Goal: Task Accomplishment & Management: Complete application form

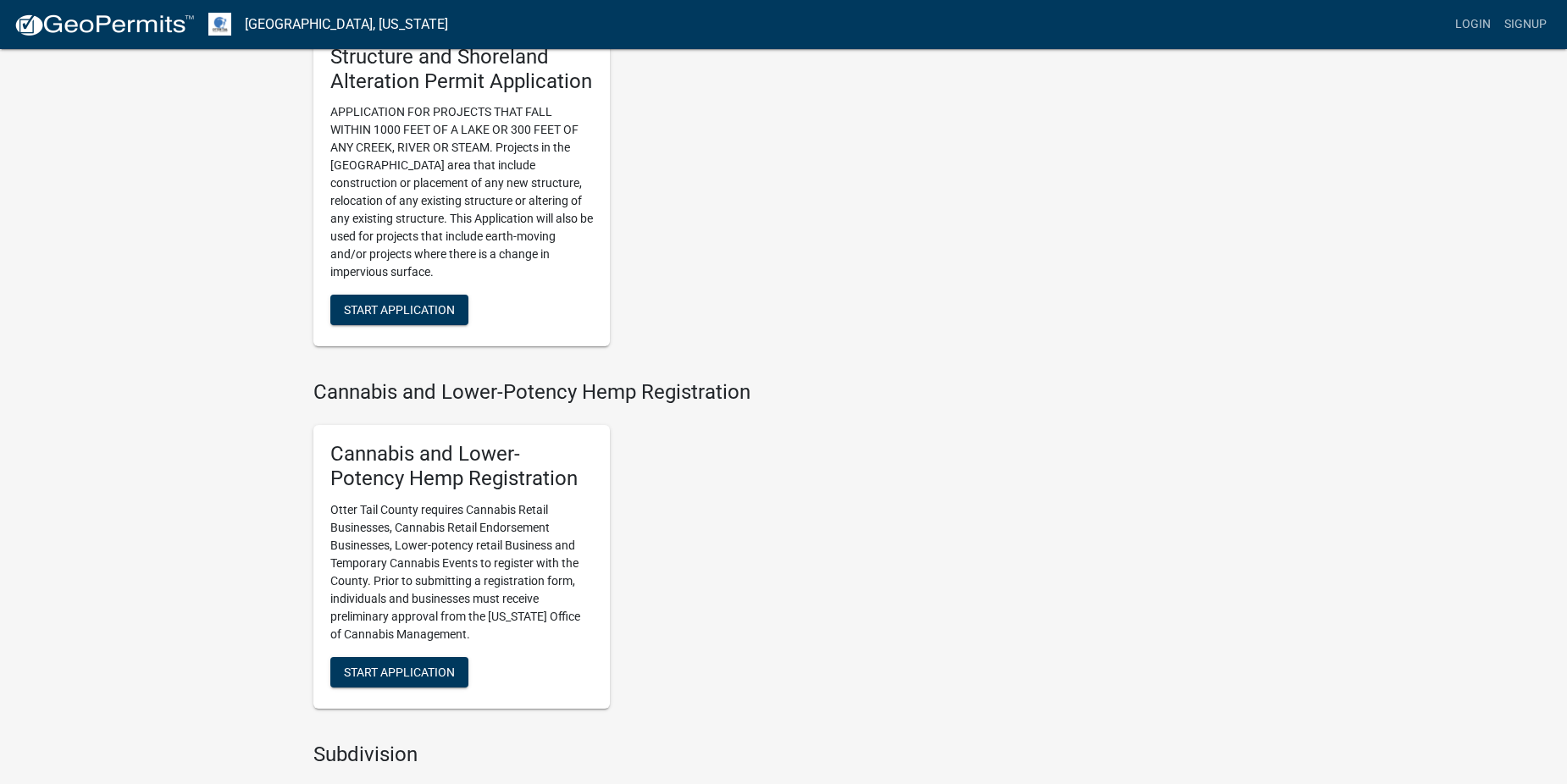
scroll to position [991, 0]
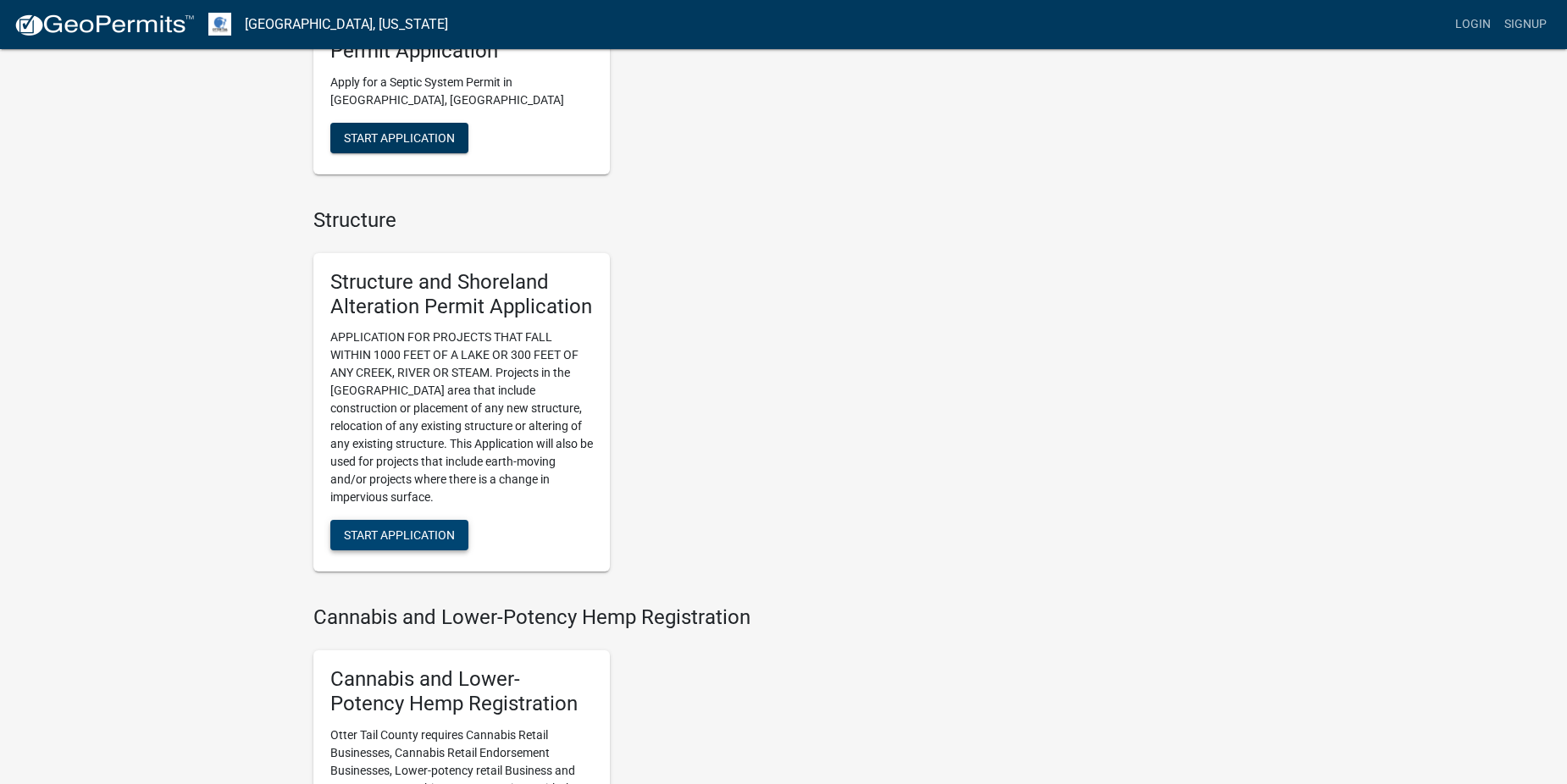
click at [398, 531] on span "Start Application" at bounding box center [399, 535] width 111 height 14
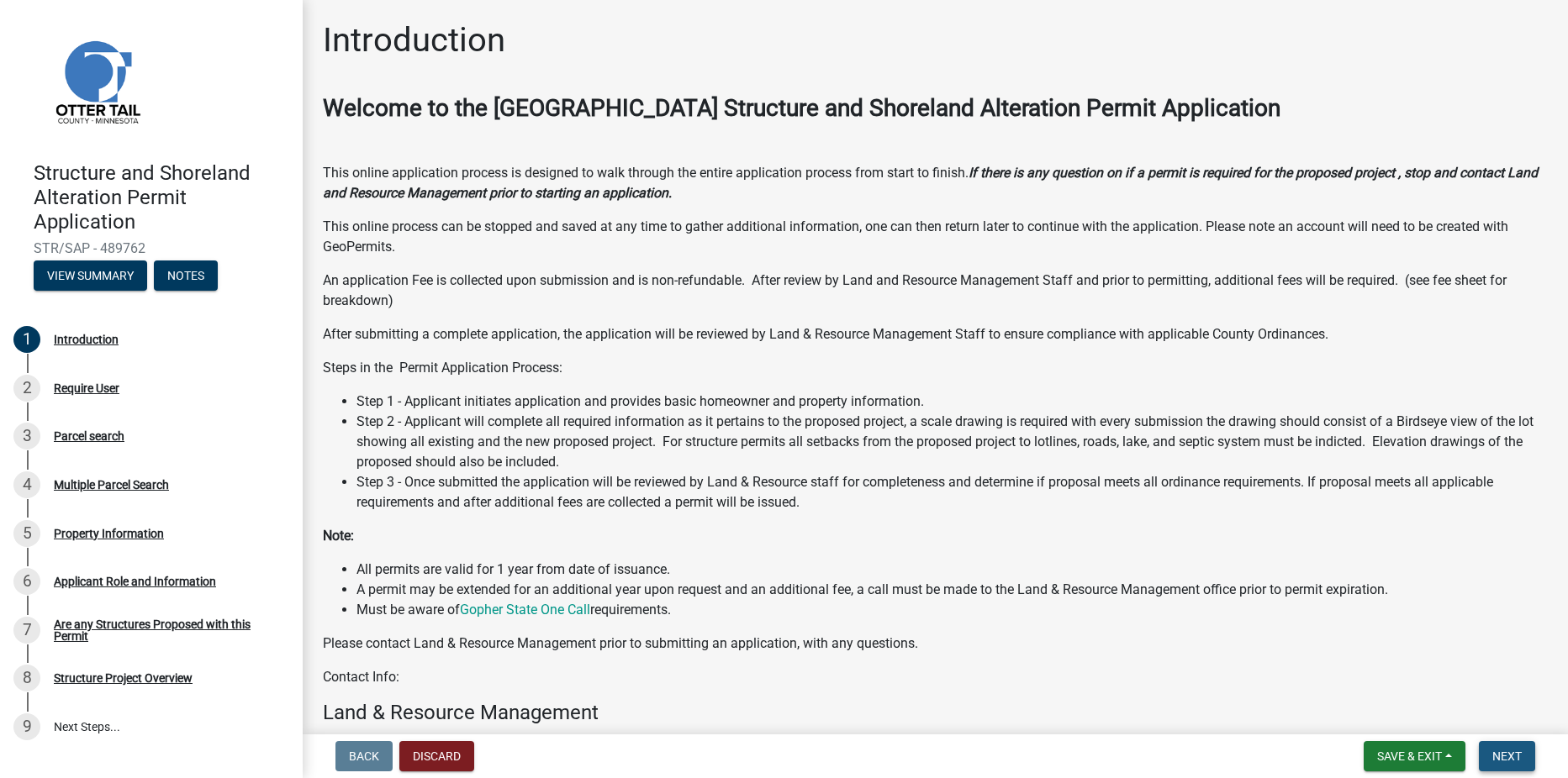
click at [1517, 759] on span "Next" at bounding box center [1507, 756] width 30 height 14
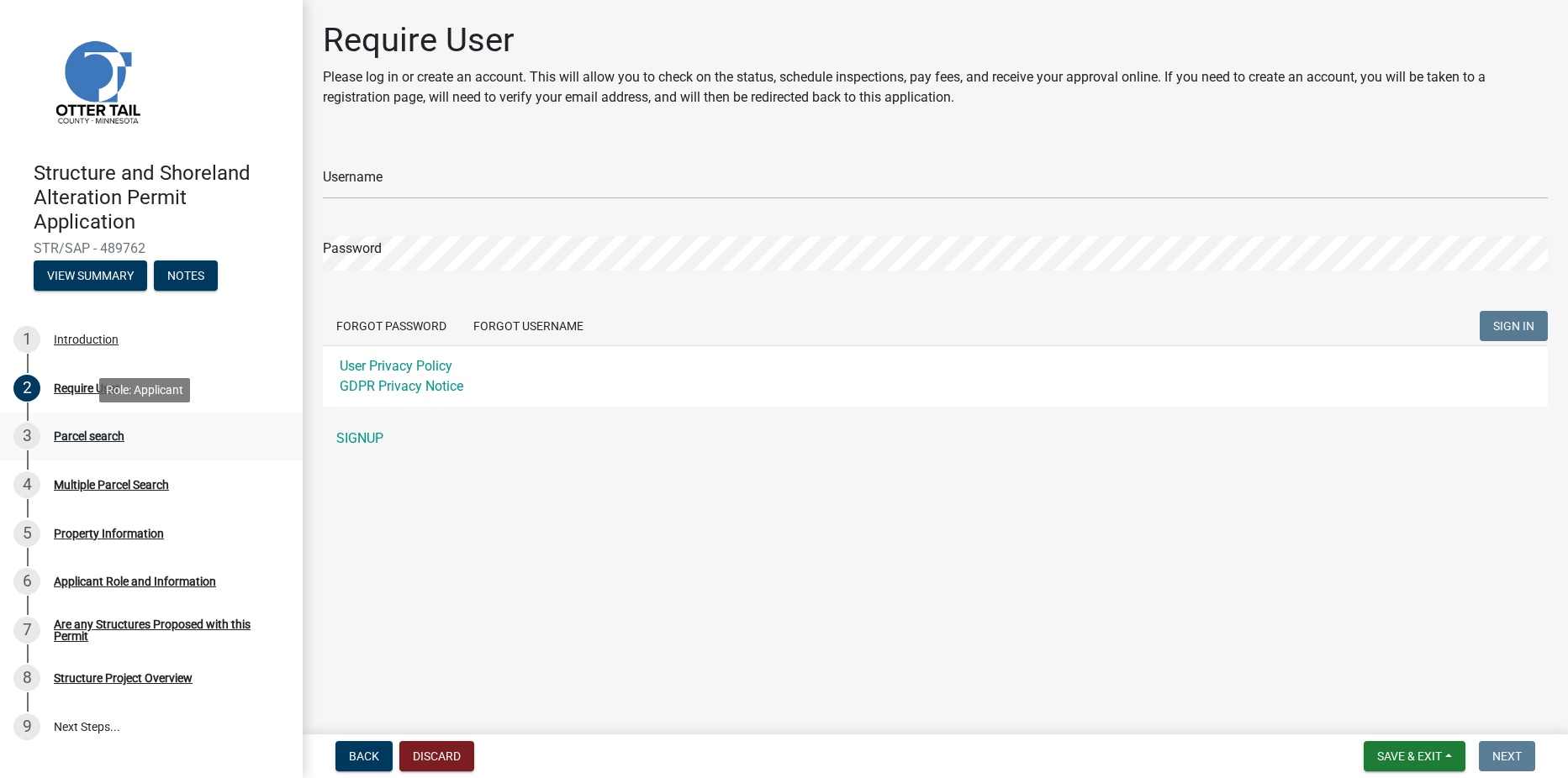
click at [95, 441] on div "Parcel search" at bounding box center [89, 436] width 71 height 12
click at [90, 428] on div "3 Parcel search" at bounding box center [145, 436] width 263 height 27
click at [462, 746] on button "Discard" at bounding box center [437, 756] width 75 height 30
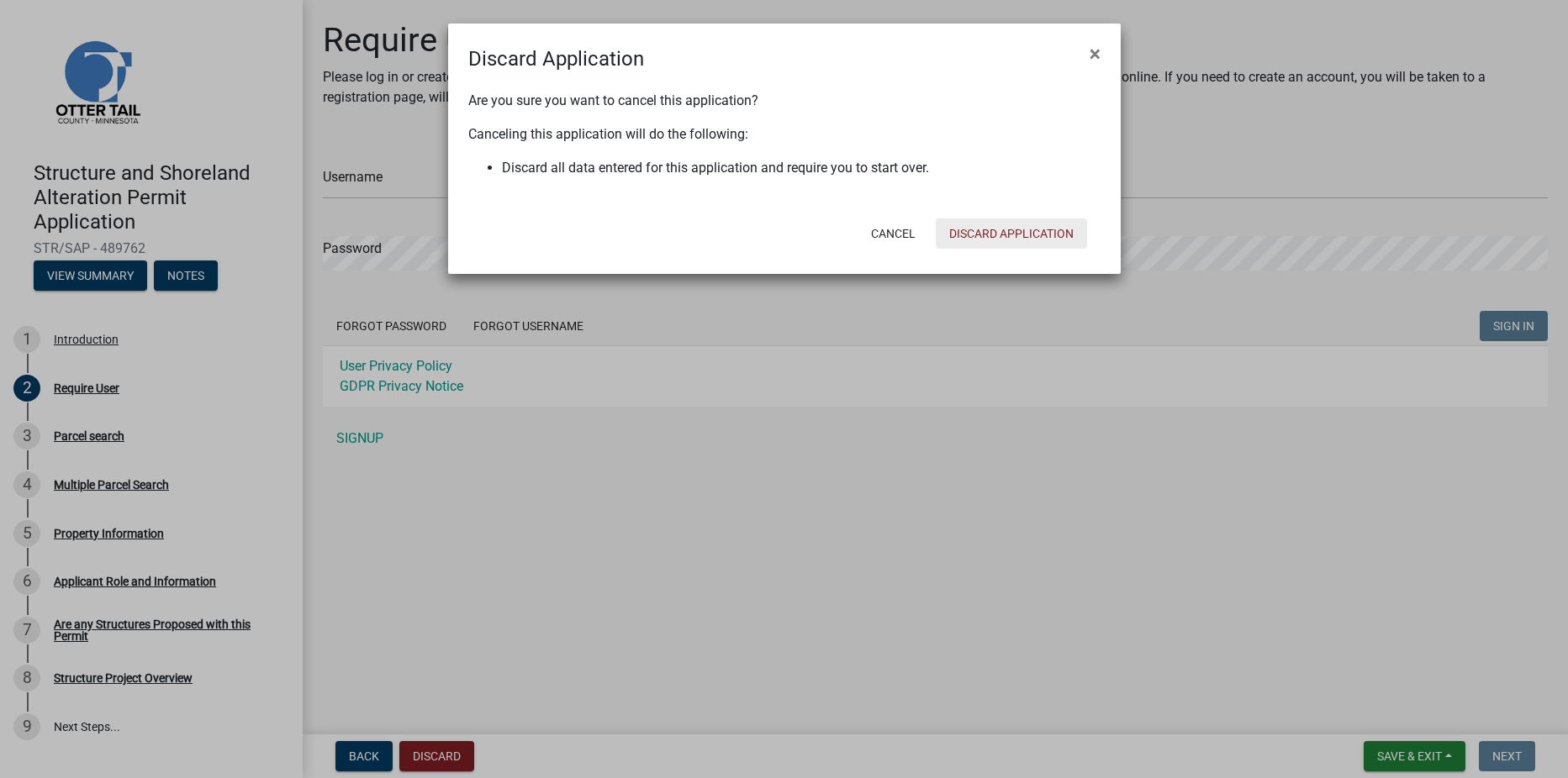
click at [1005, 234] on button "Discard Application" at bounding box center [1010, 233] width 151 height 30
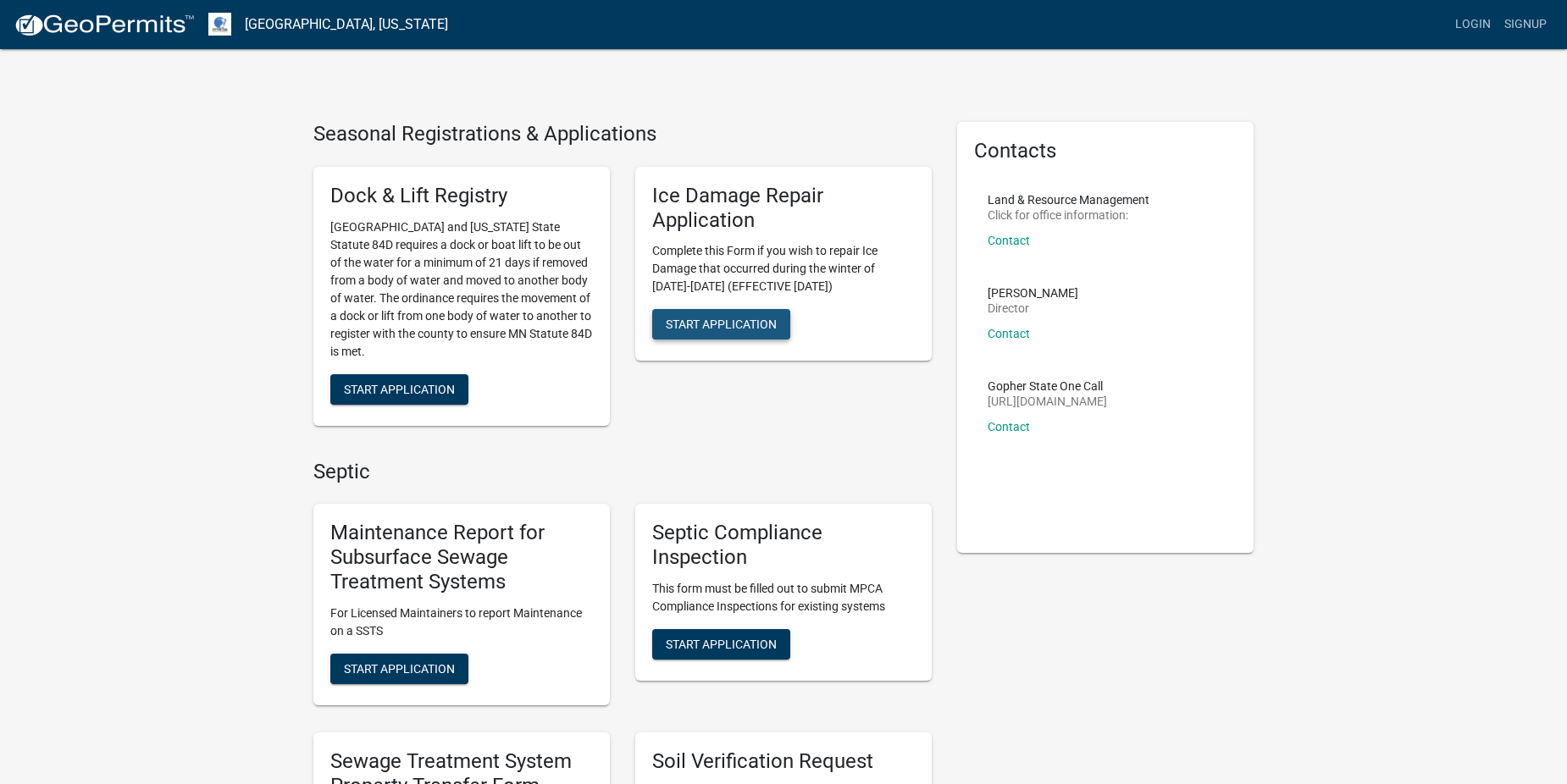
click at [724, 328] on span "Start Application" at bounding box center [721, 325] width 111 height 14
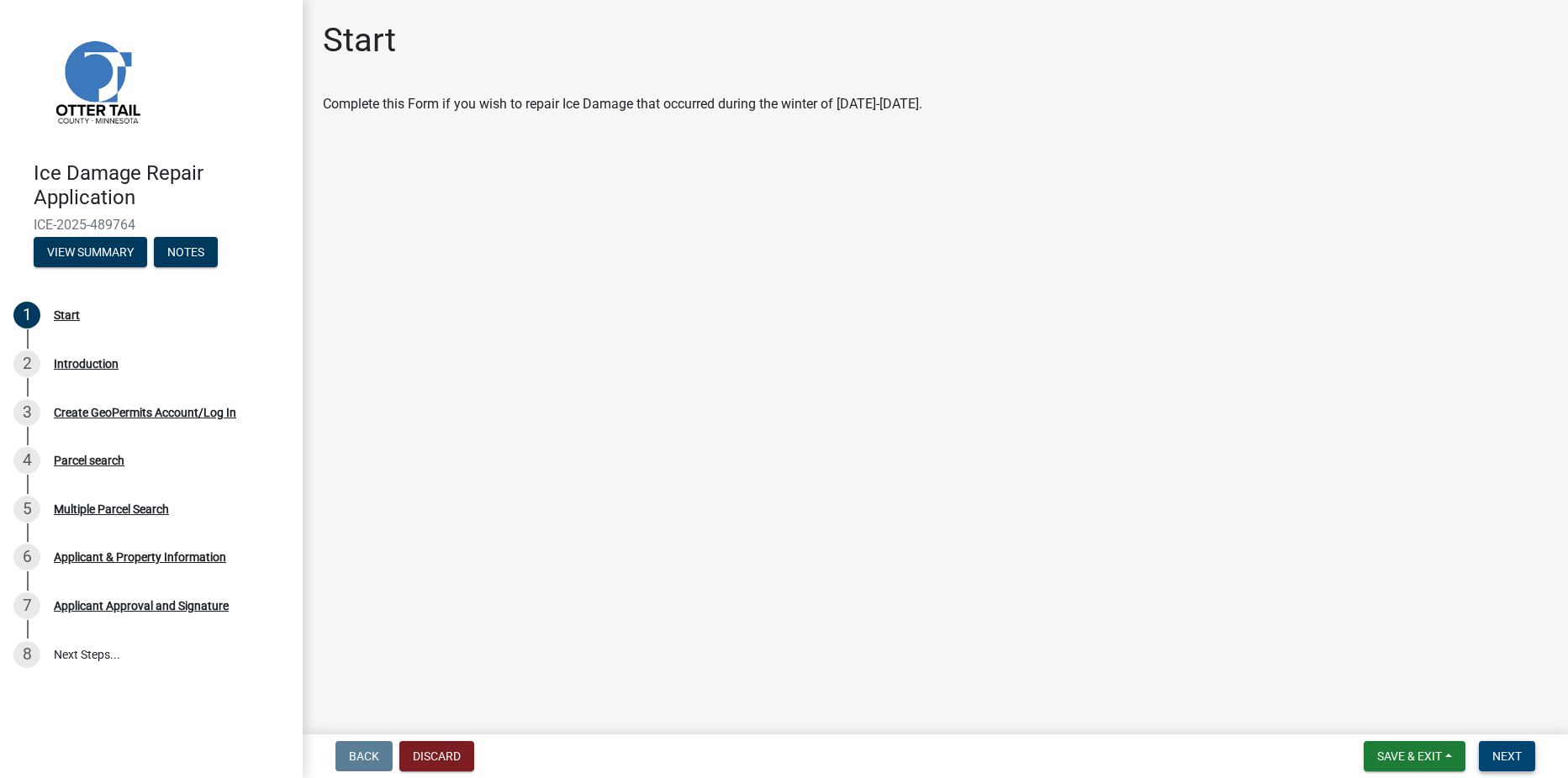
click at [1505, 746] on button "Next" at bounding box center [1507, 756] width 56 height 30
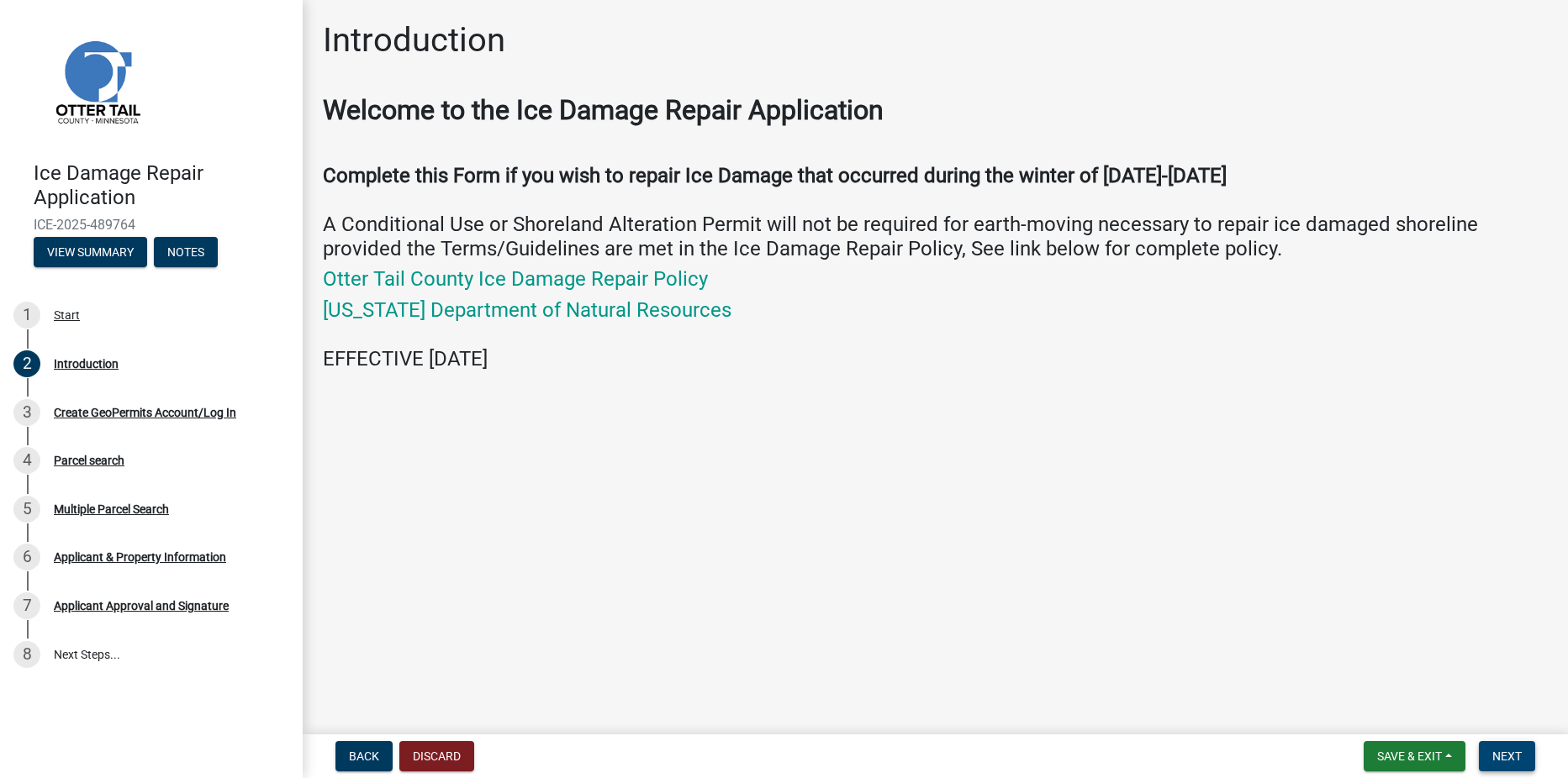
click at [1511, 760] on span "Next" at bounding box center [1507, 756] width 30 height 14
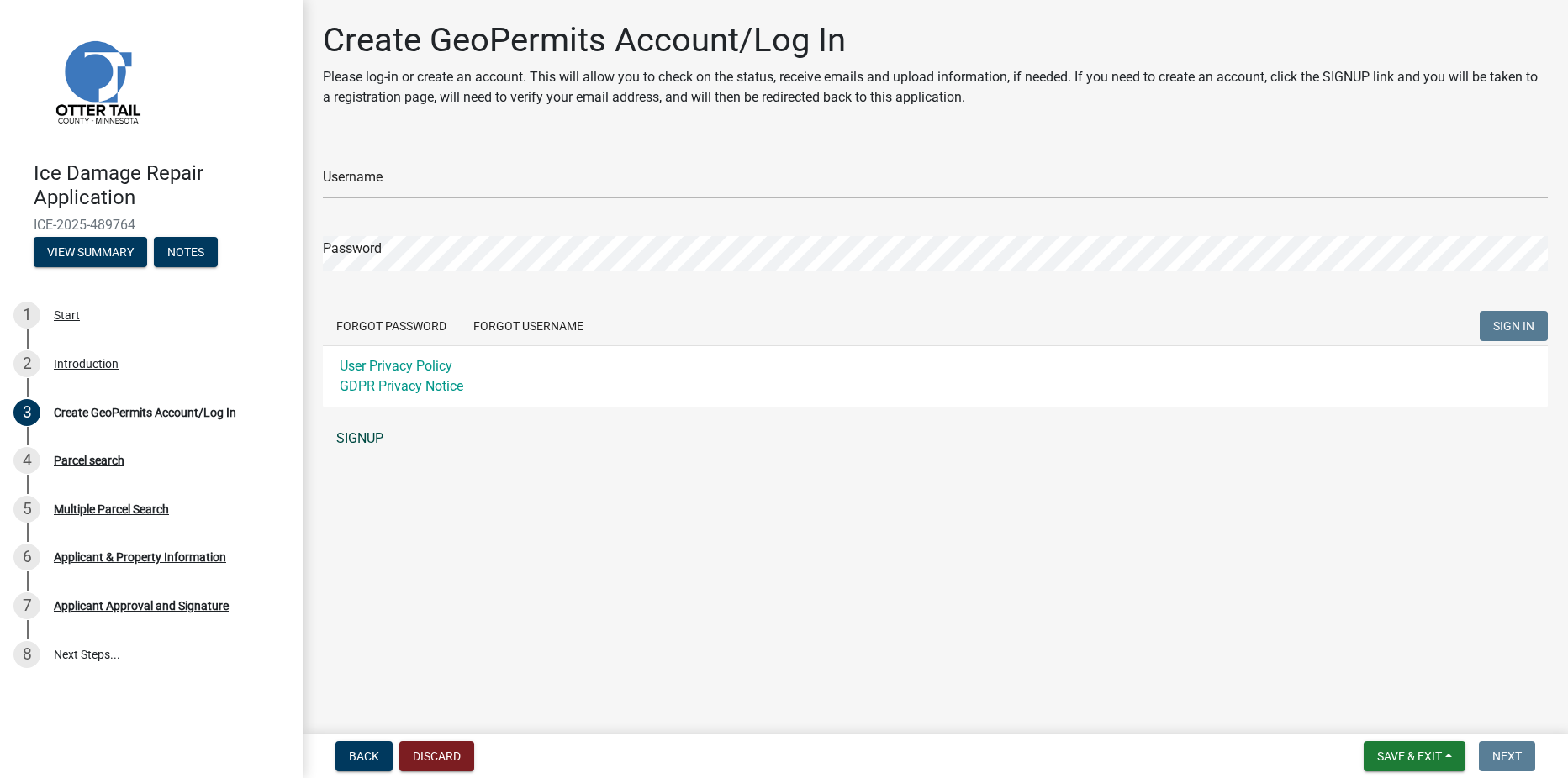
click at [341, 432] on link "SIGNUP" at bounding box center [935, 438] width 1224 height 33
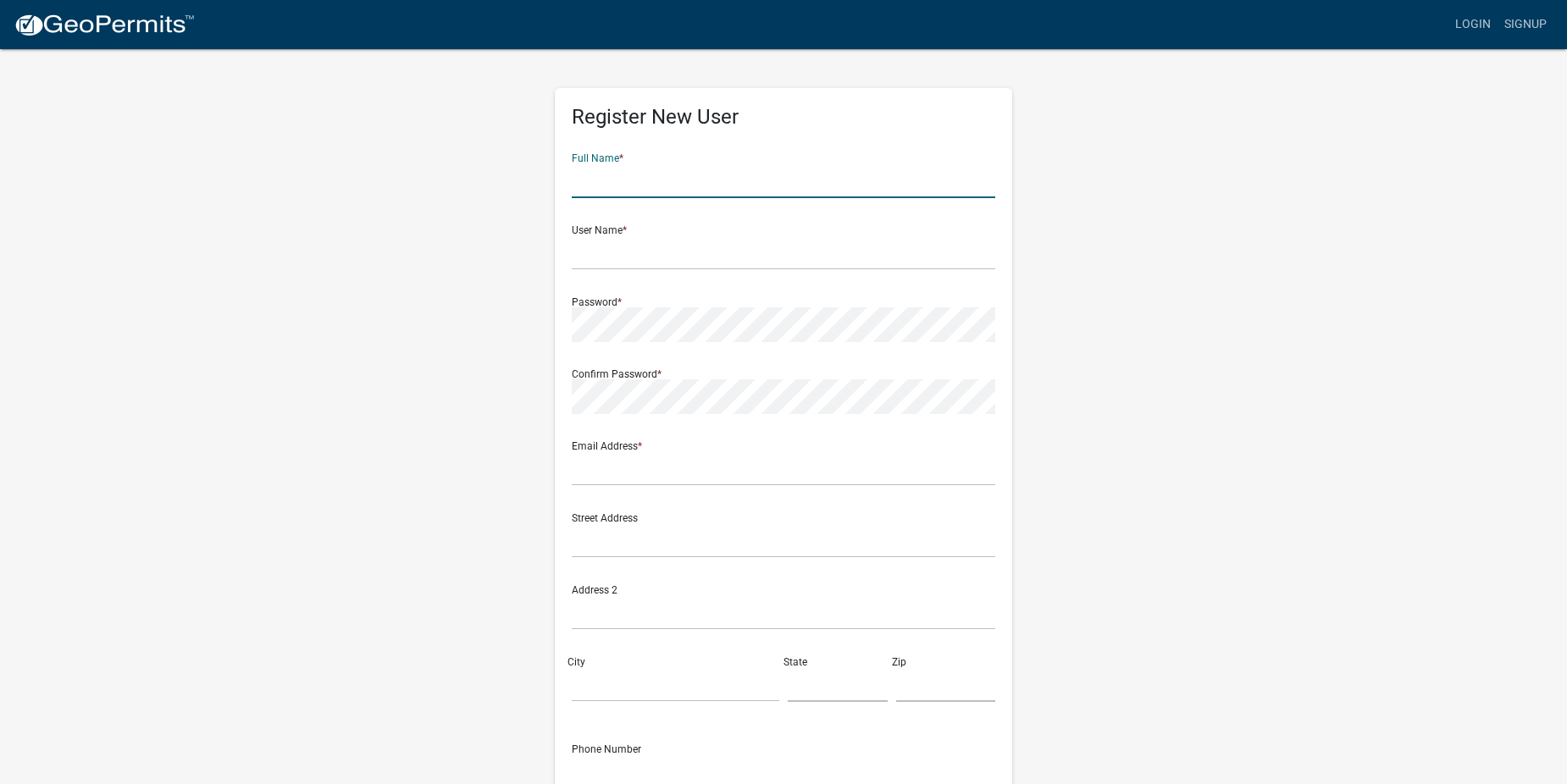
click at [641, 174] on input "text" at bounding box center [783, 180] width 424 height 34
type input "Lukas Slotten"
type input "lslotten@borderstatespaving.com"
type input "6202 15th St N Fargo, ND 58102"
type input "Fargo, ND"
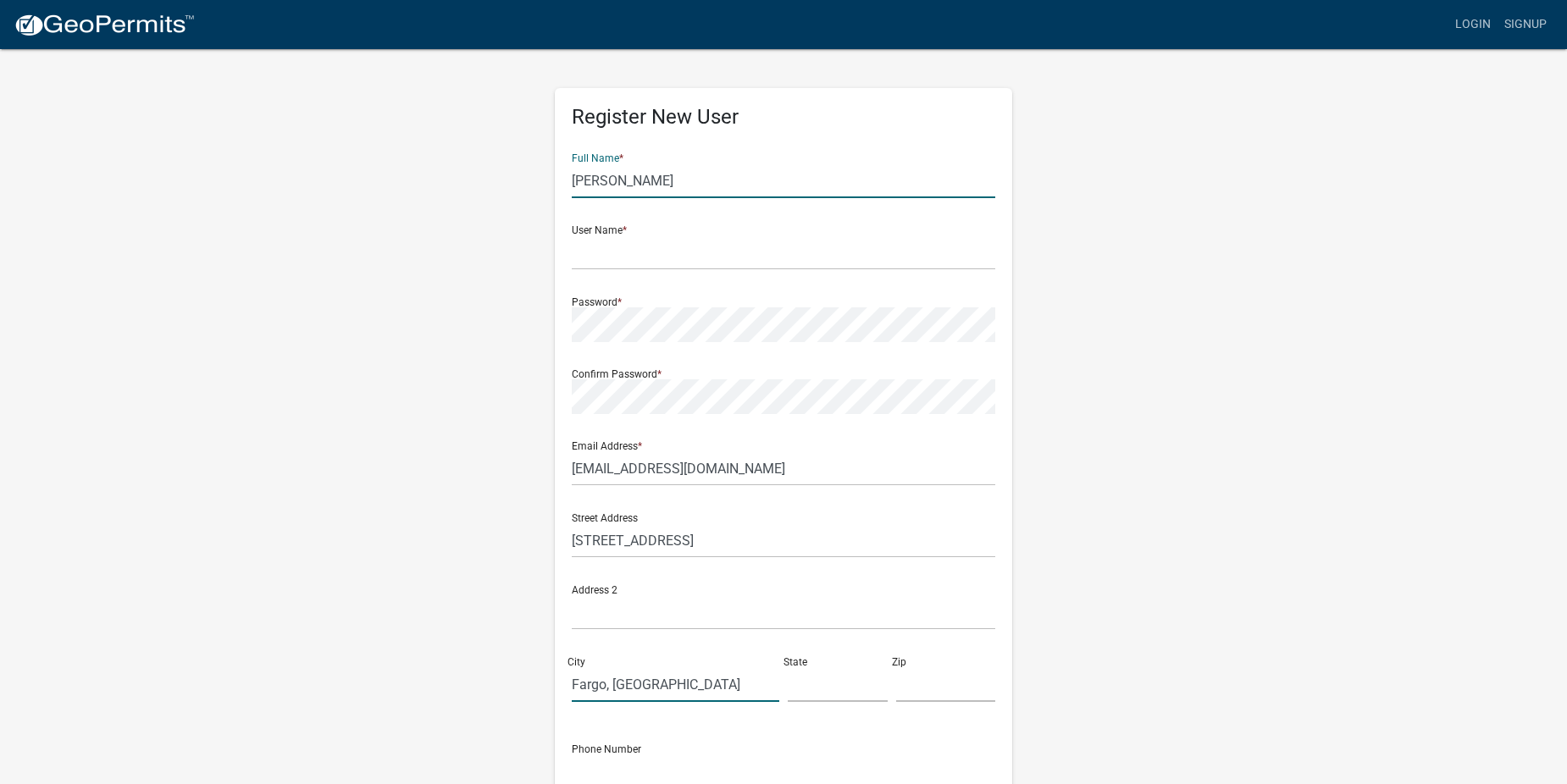
type input "ND"
type input "58102"
type input "7013678617"
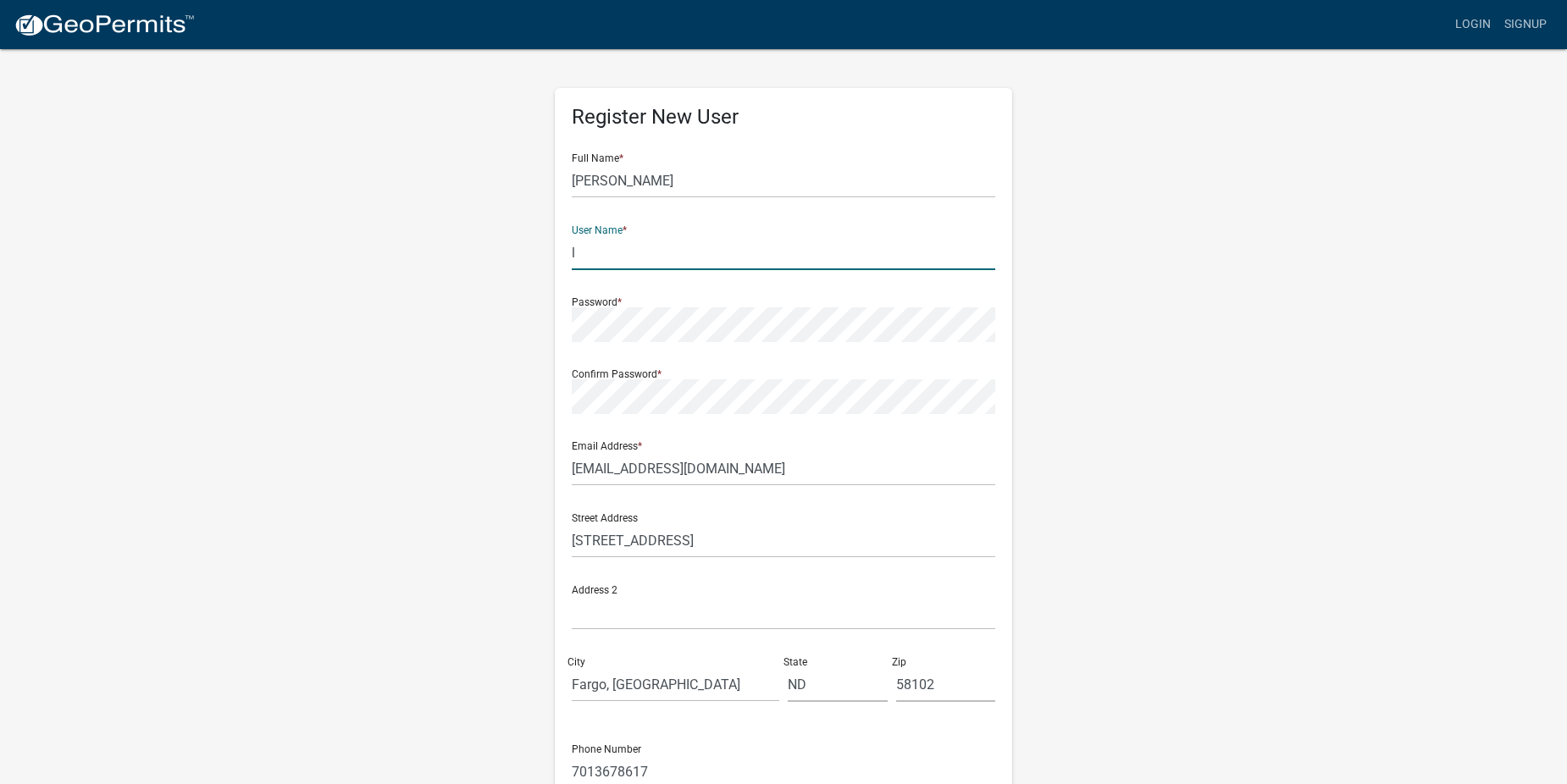
type input "llslotten"
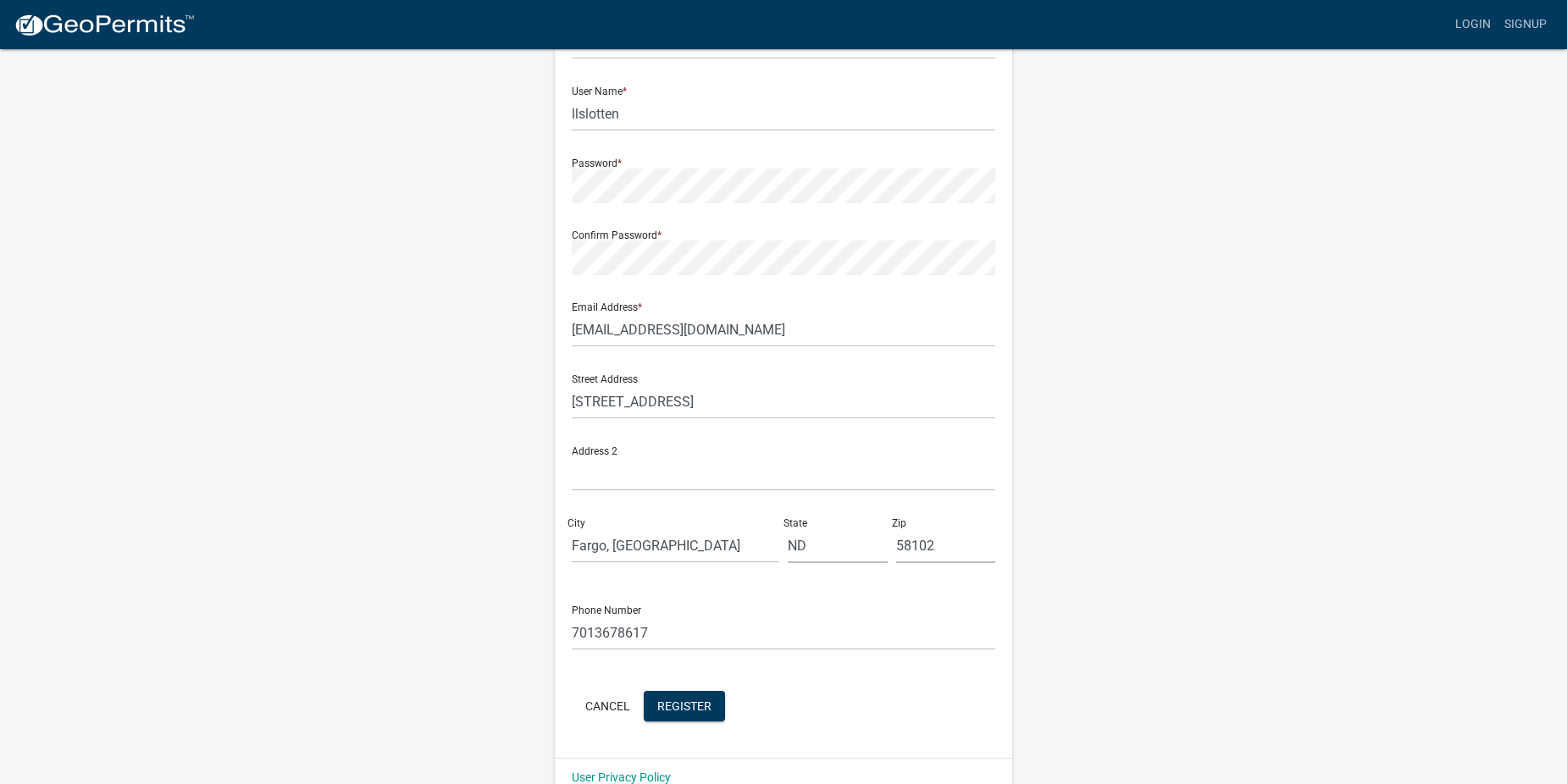
scroll to position [169, 0]
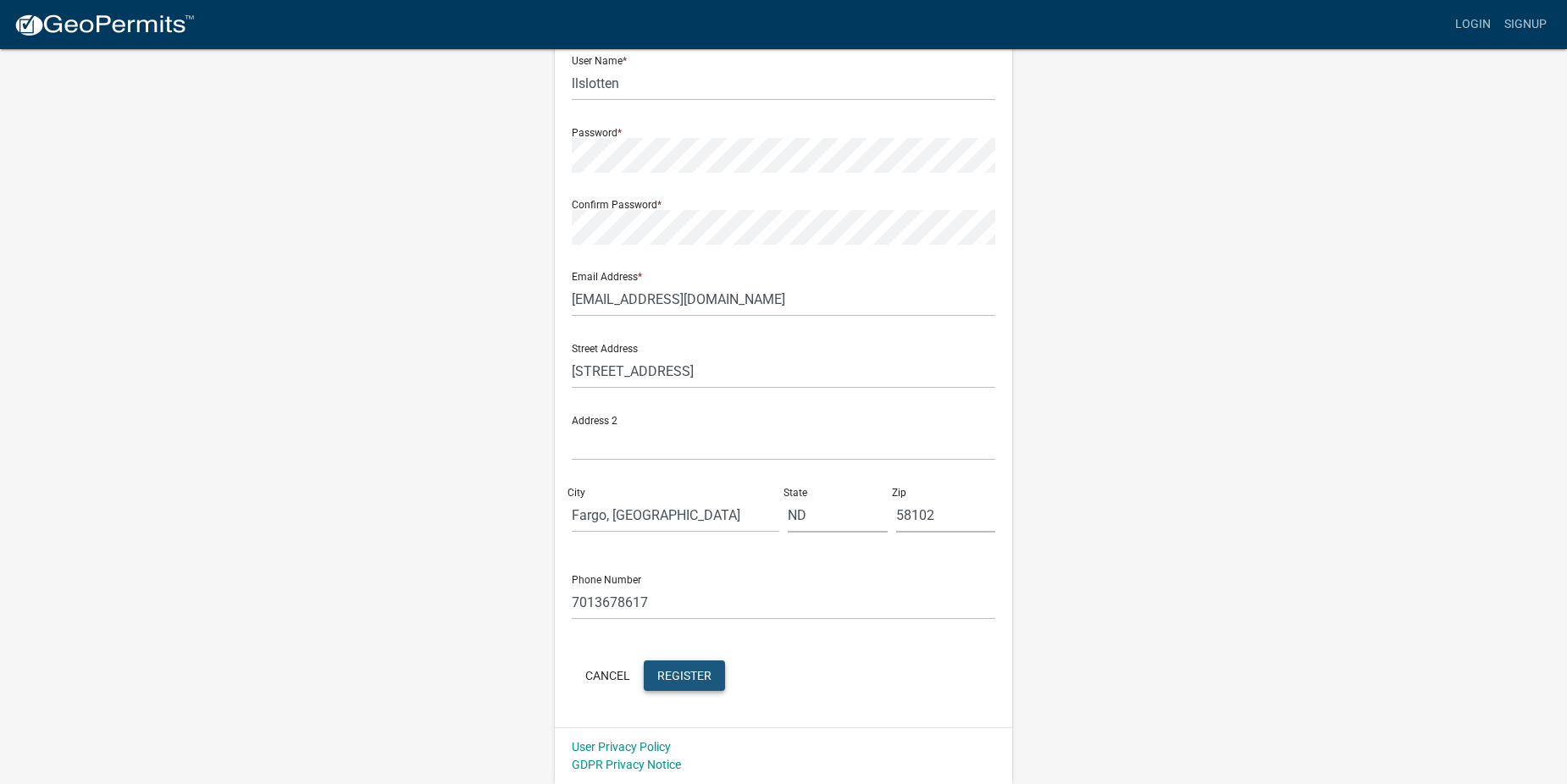
click at [694, 681] on span "Register" at bounding box center [684, 675] width 54 height 14
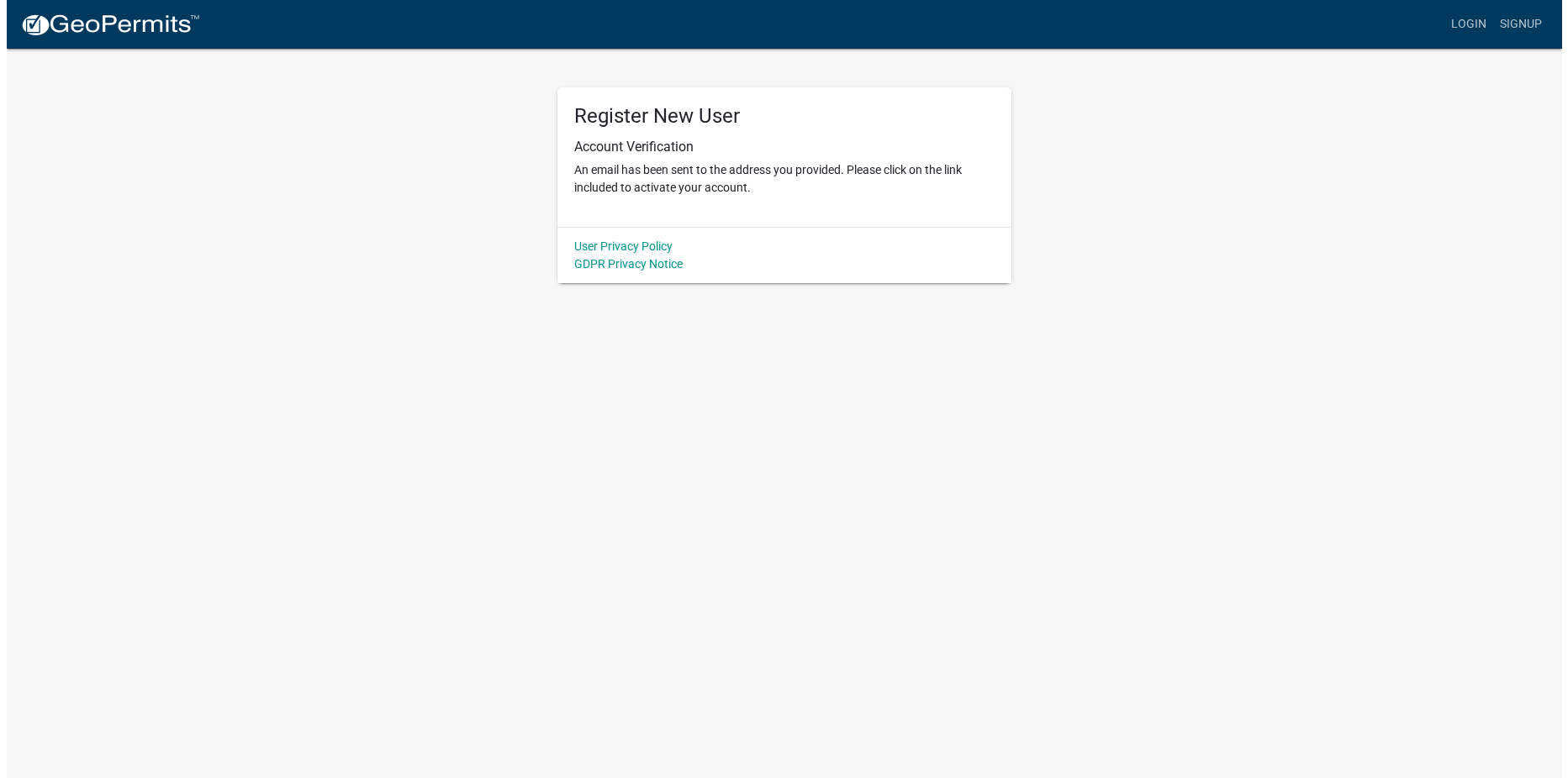
scroll to position [0, 0]
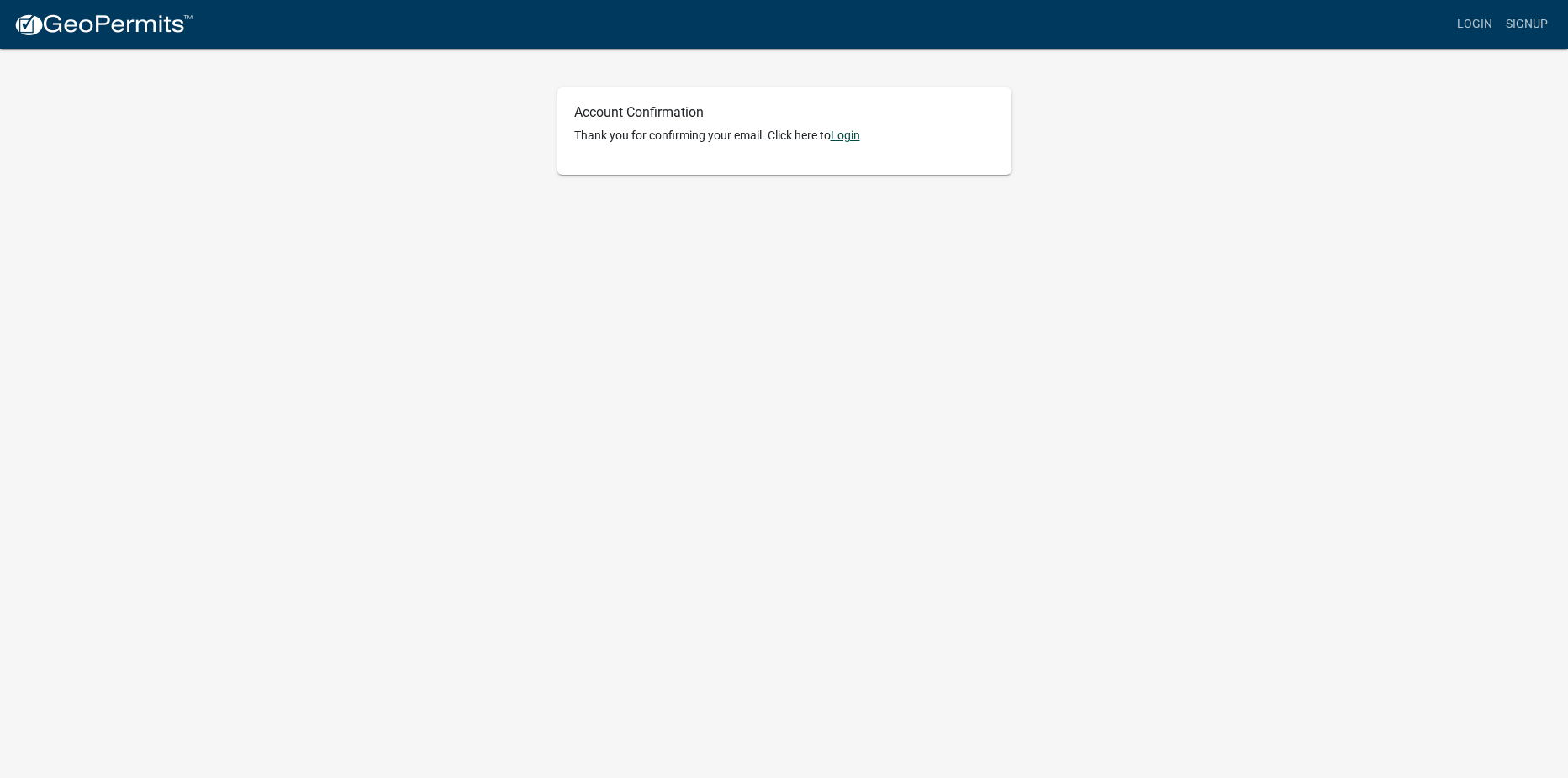
click at [846, 138] on link "Login" at bounding box center [845, 135] width 30 height 14
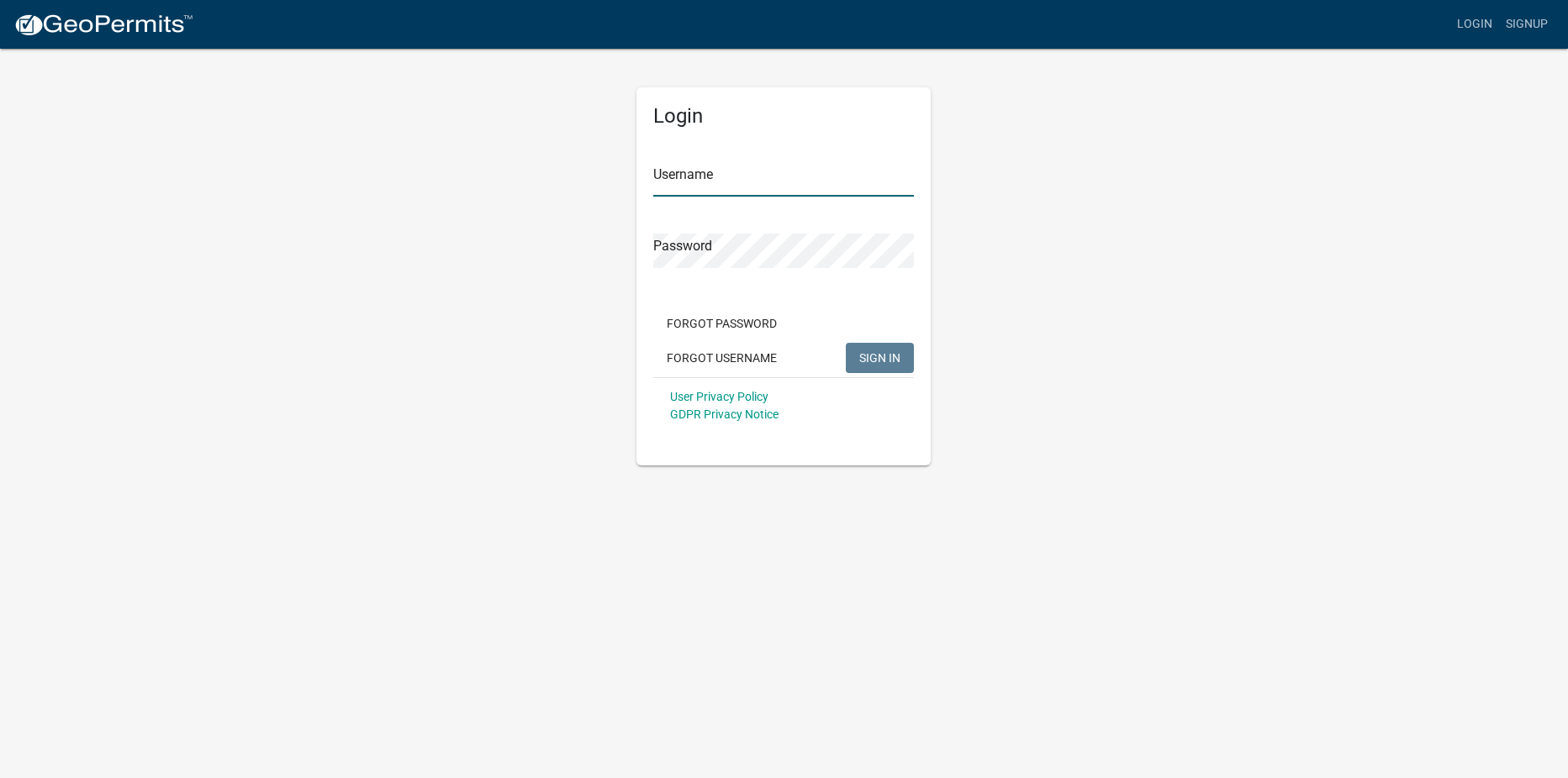
type input "llslotten"
click at [885, 349] on button "SIGN IN" at bounding box center [880, 357] width 68 height 30
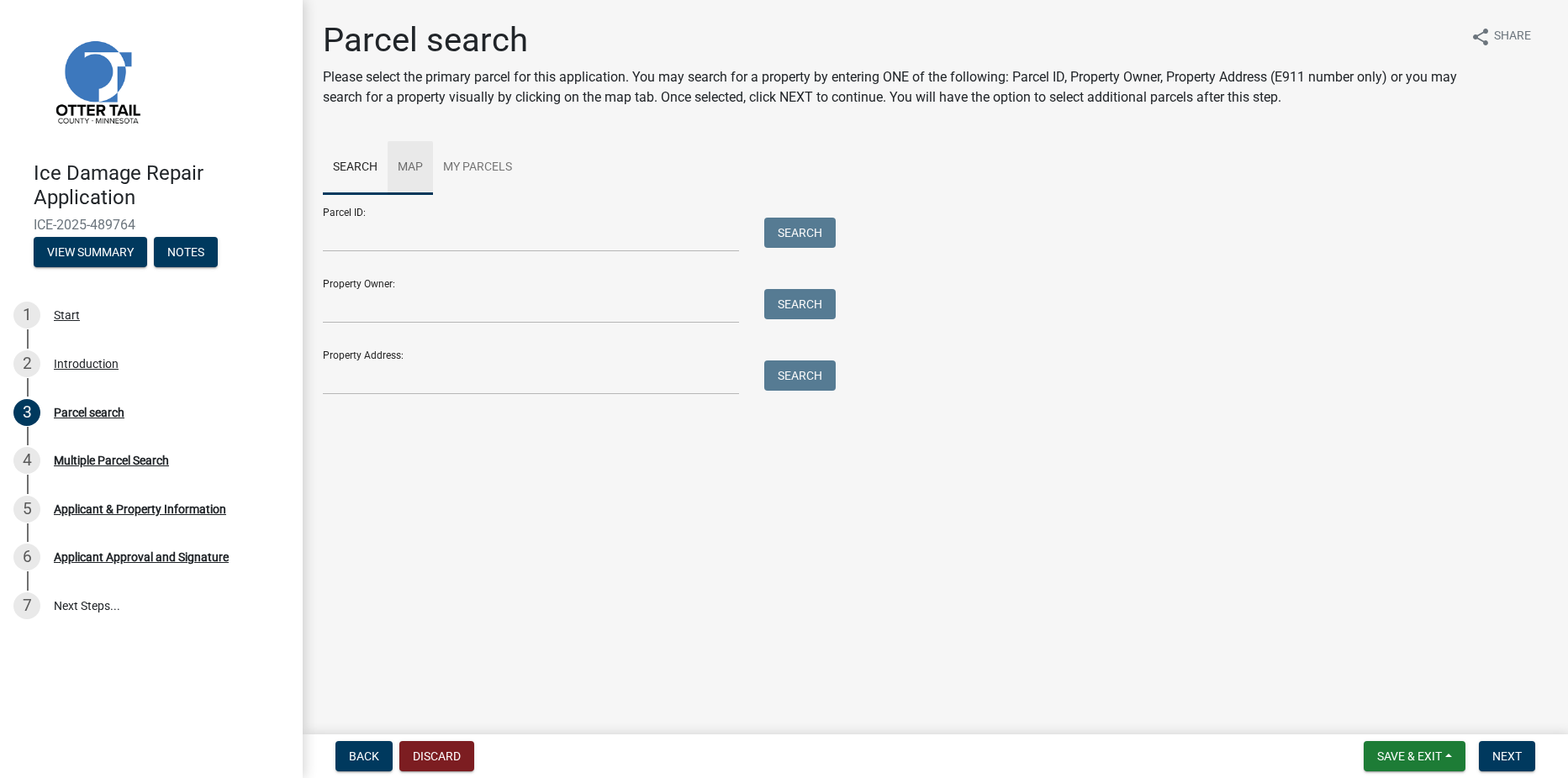
click at [409, 176] on link "Map" at bounding box center [409, 168] width 45 height 54
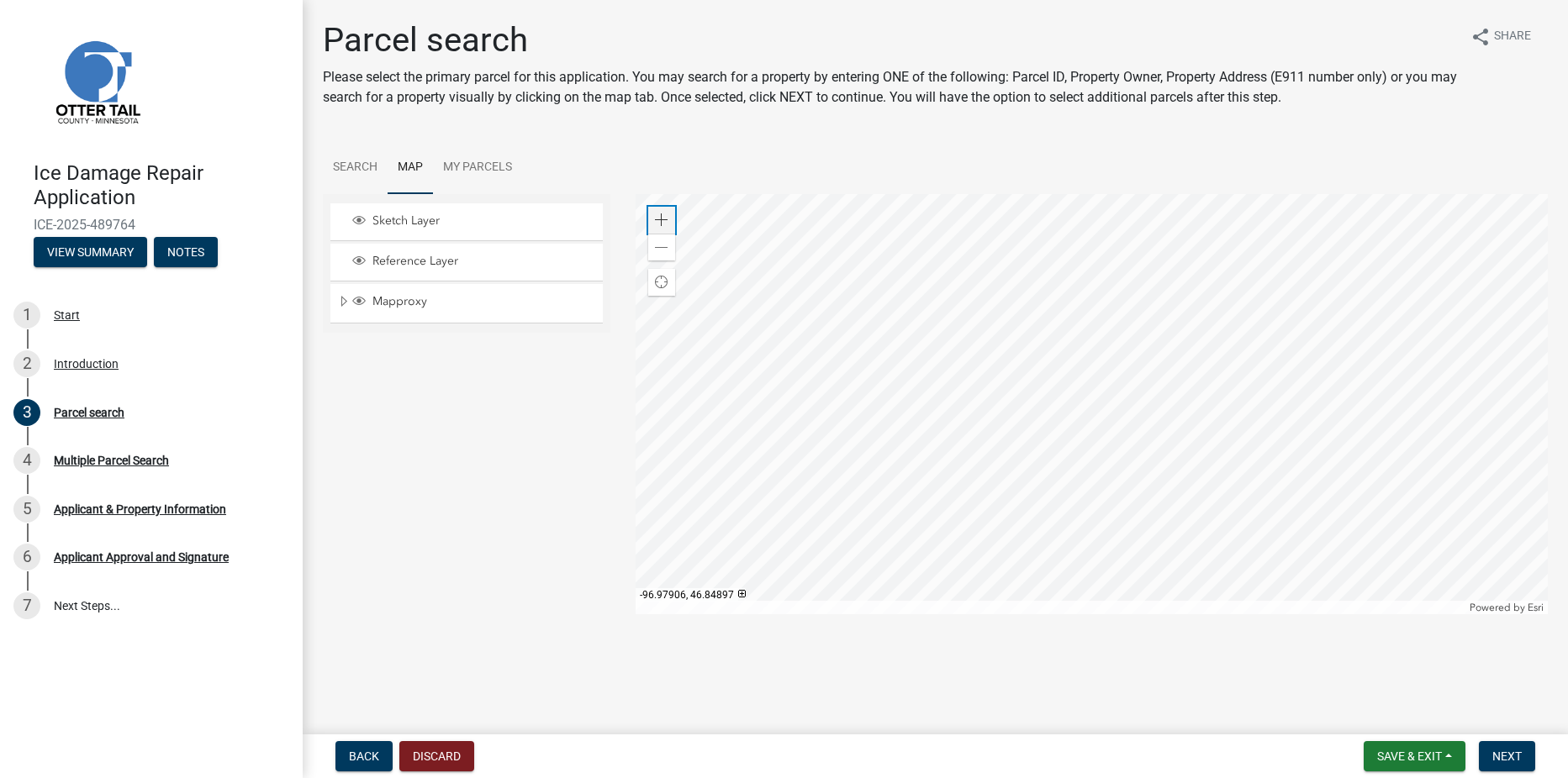
click at [661, 221] on span at bounding box center [662, 220] width 14 height 14
click at [1142, 534] on div at bounding box center [1091, 404] width 912 height 420
click at [1053, 412] on div at bounding box center [1091, 404] width 912 height 420
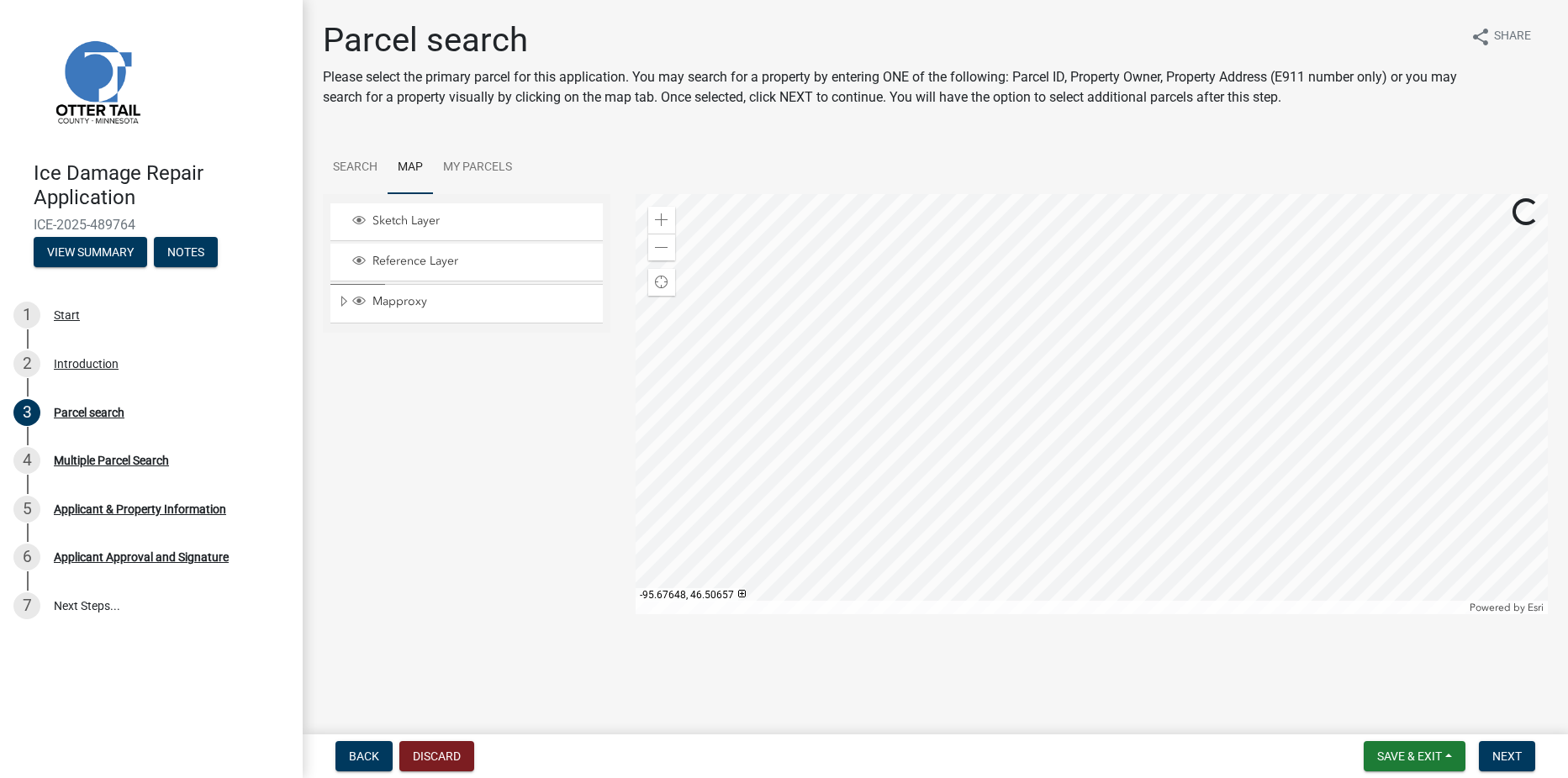
click at [1073, 509] on div at bounding box center [1091, 404] width 912 height 420
click at [1290, 545] on div at bounding box center [1091, 404] width 912 height 420
click at [1171, 504] on div at bounding box center [1091, 404] width 912 height 420
click at [669, 223] on div "Zoom in" at bounding box center [662, 221] width 27 height 27
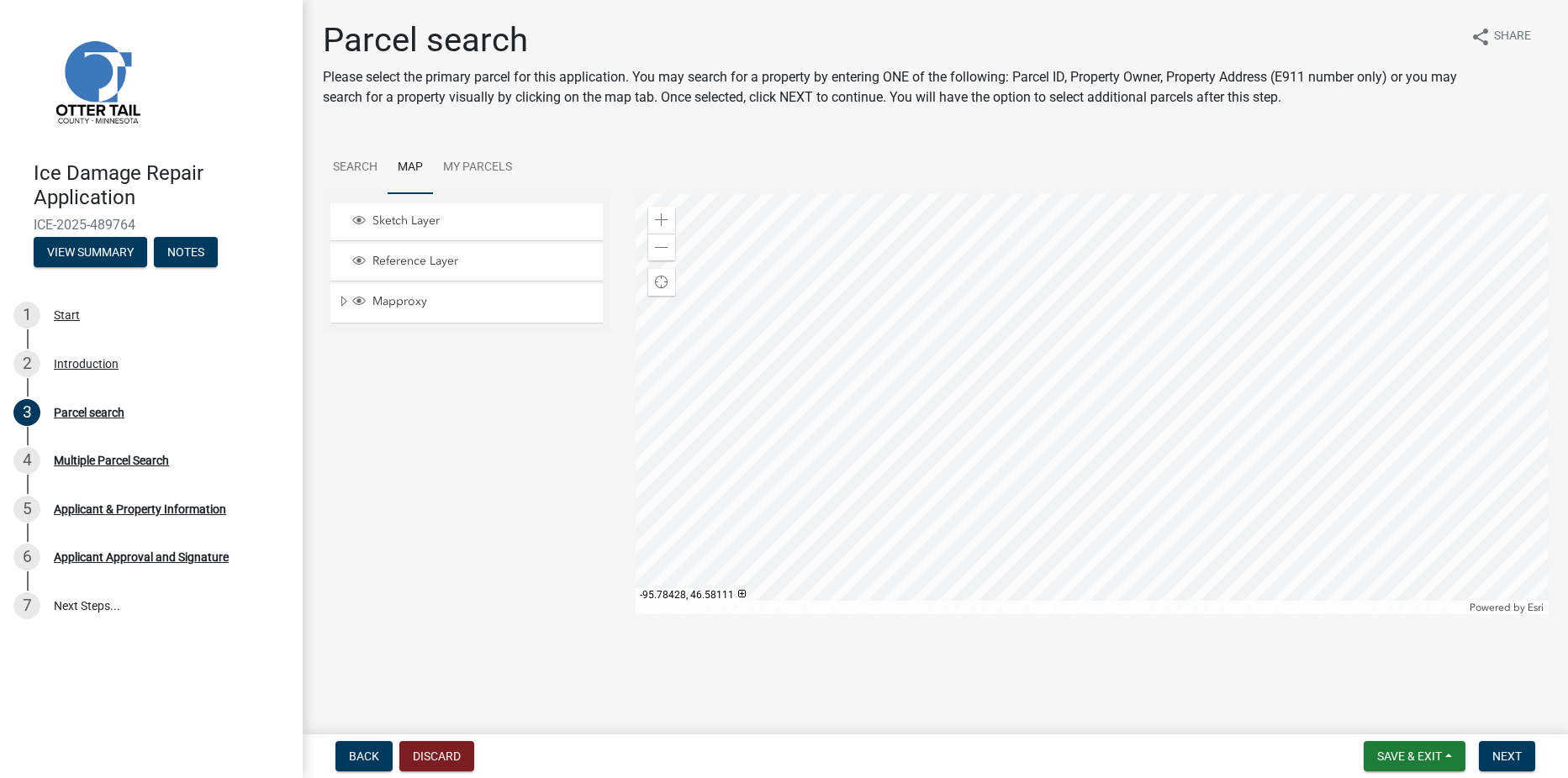
click at [1125, 240] on div at bounding box center [1091, 404] width 912 height 420
click at [1162, 416] on div at bounding box center [1091, 404] width 912 height 420
click at [662, 216] on span at bounding box center [662, 220] width 14 height 14
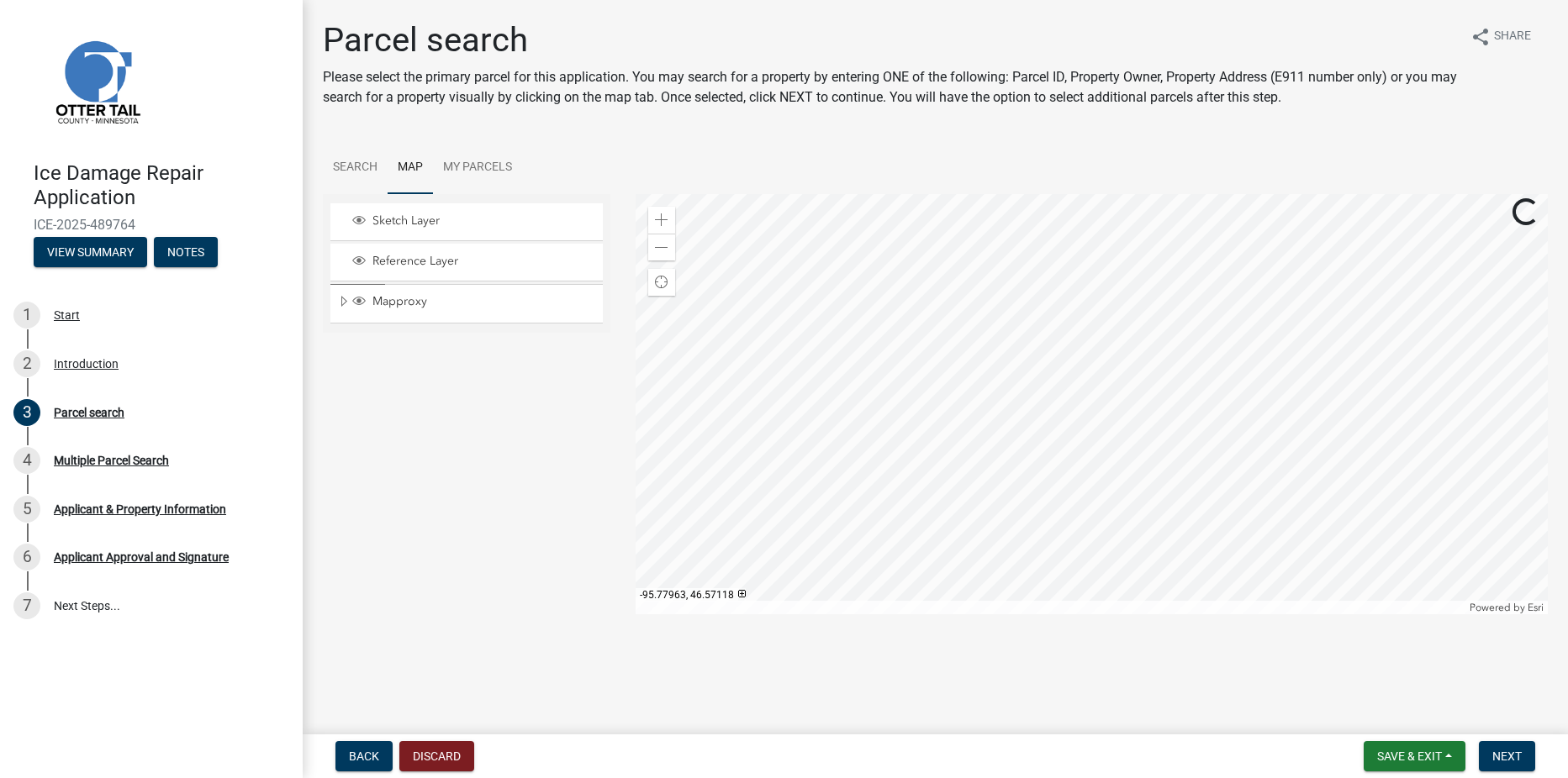
click at [1219, 515] on div at bounding box center [1091, 404] width 912 height 420
click at [1013, 552] on div at bounding box center [1091, 404] width 912 height 420
click at [1069, 445] on div at bounding box center [1091, 404] width 912 height 420
click at [1052, 399] on div at bounding box center [1091, 404] width 912 height 420
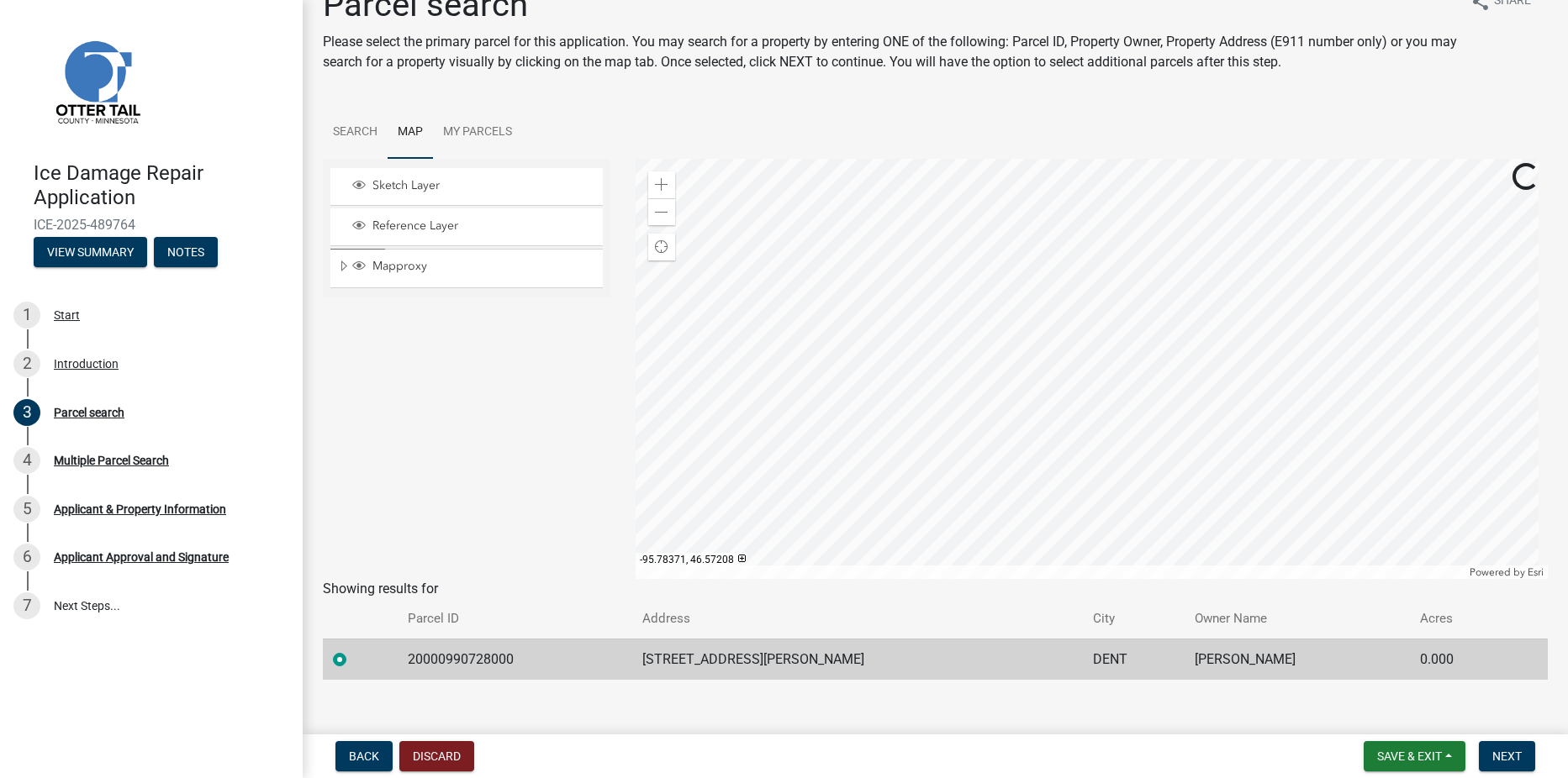
scroll to position [53, 0]
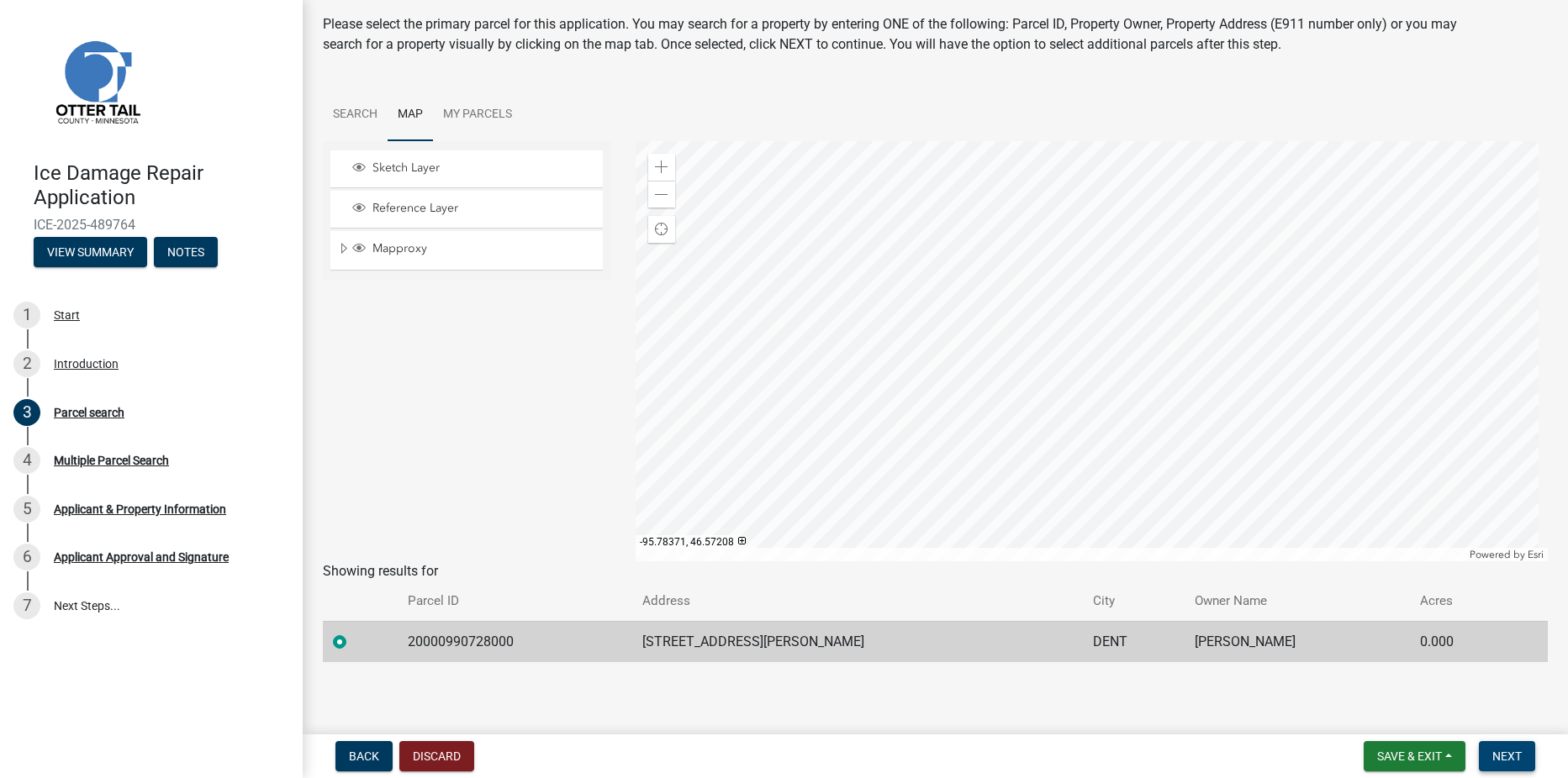
click at [1503, 758] on span "Next" at bounding box center [1507, 756] width 30 height 14
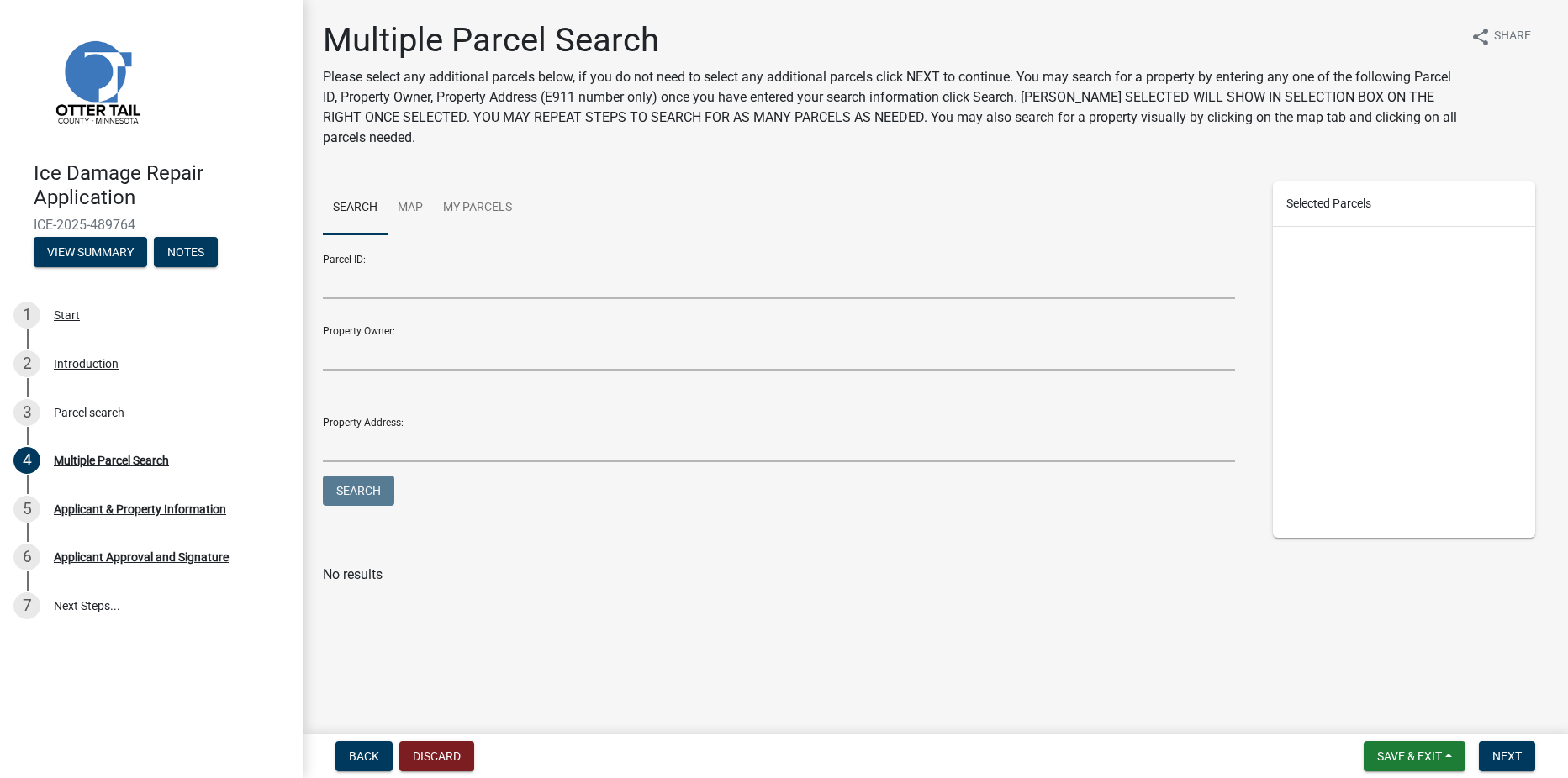
click at [1335, 272] on div at bounding box center [1404, 382] width 263 height 311
click at [405, 207] on link "Map" at bounding box center [409, 208] width 45 height 54
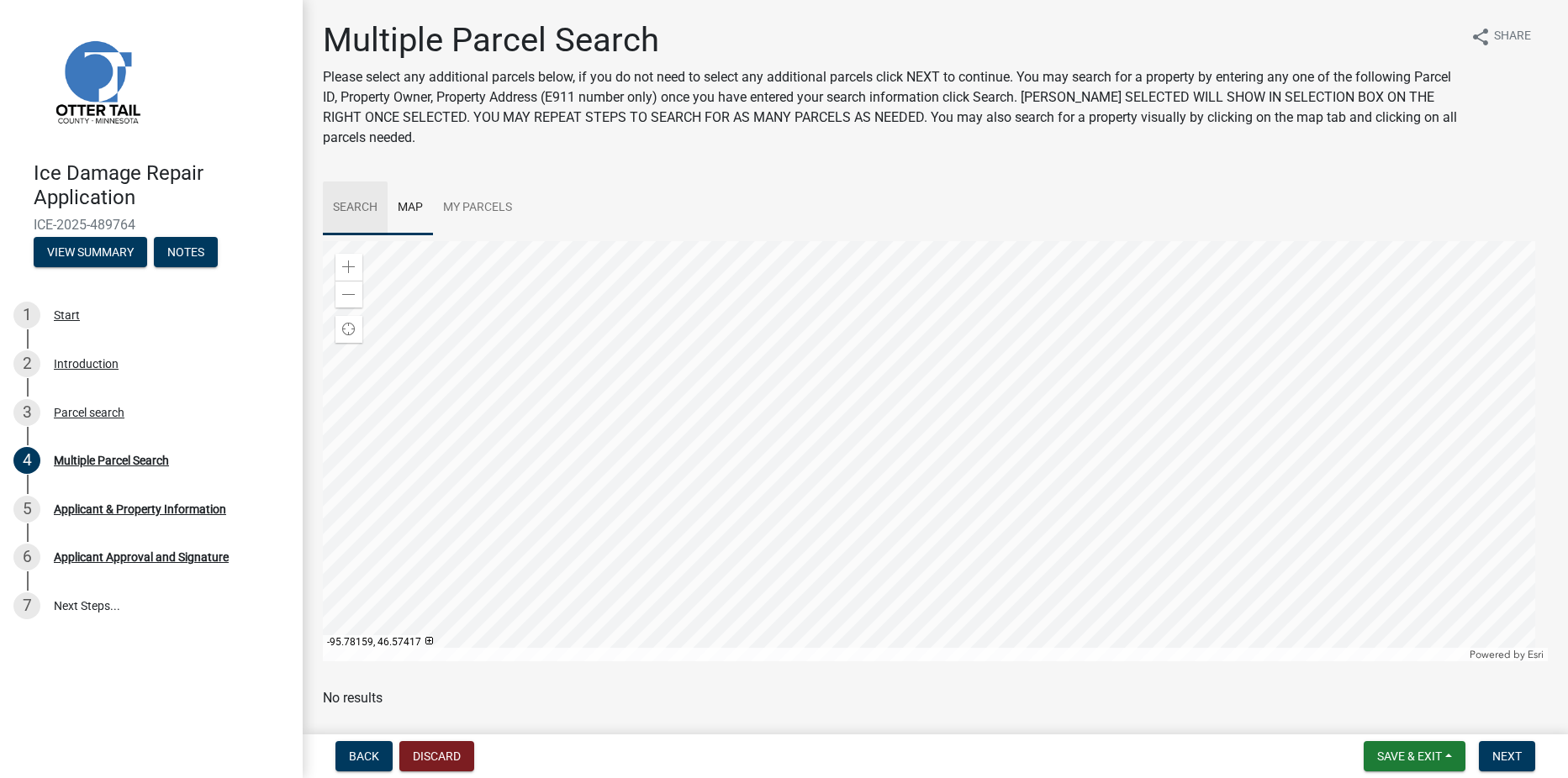
click at [357, 210] on link "Search" at bounding box center [356, 208] width 65 height 54
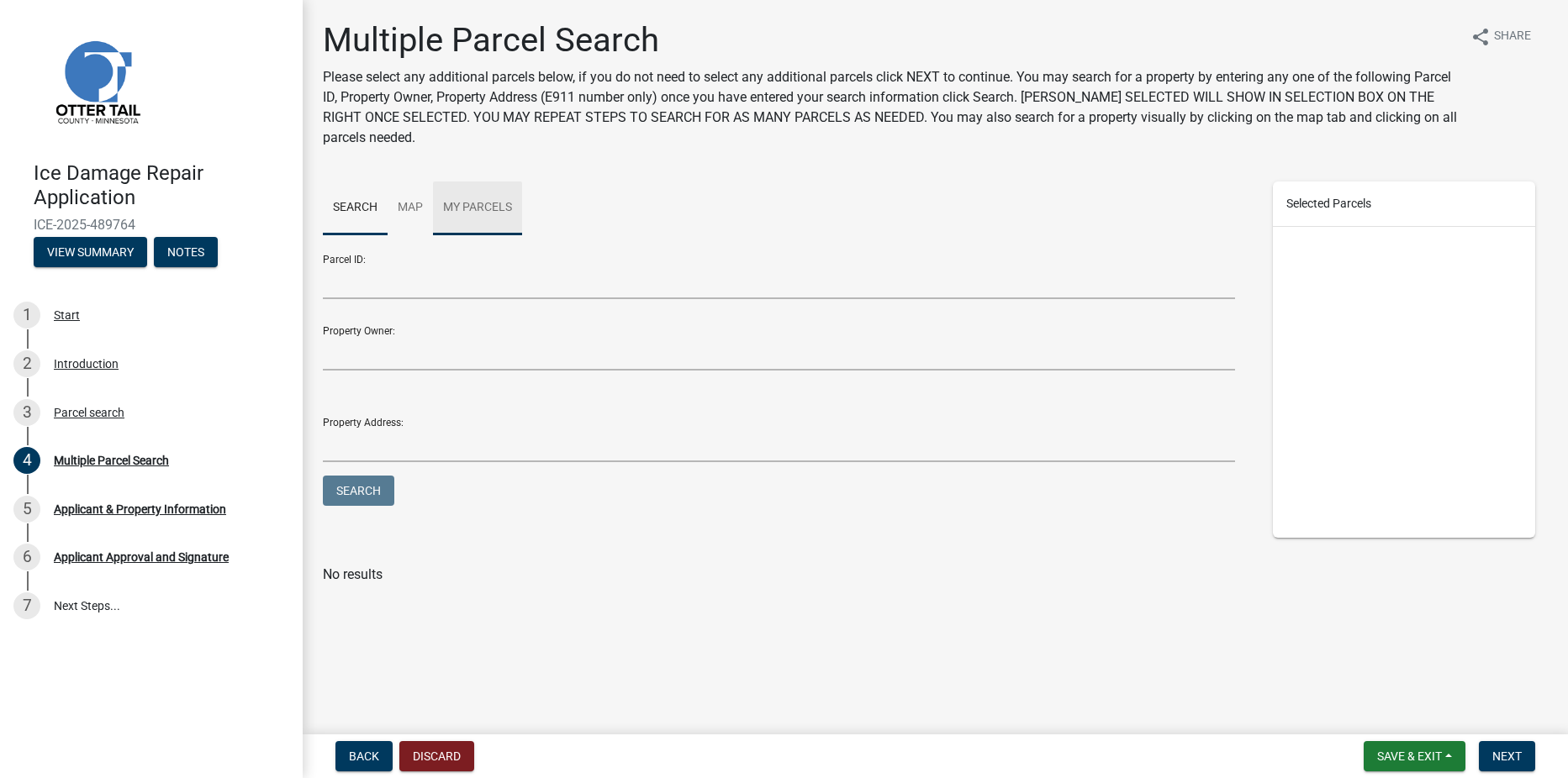
click at [464, 210] on link "My Parcels" at bounding box center [477, 208] width 89 height 54
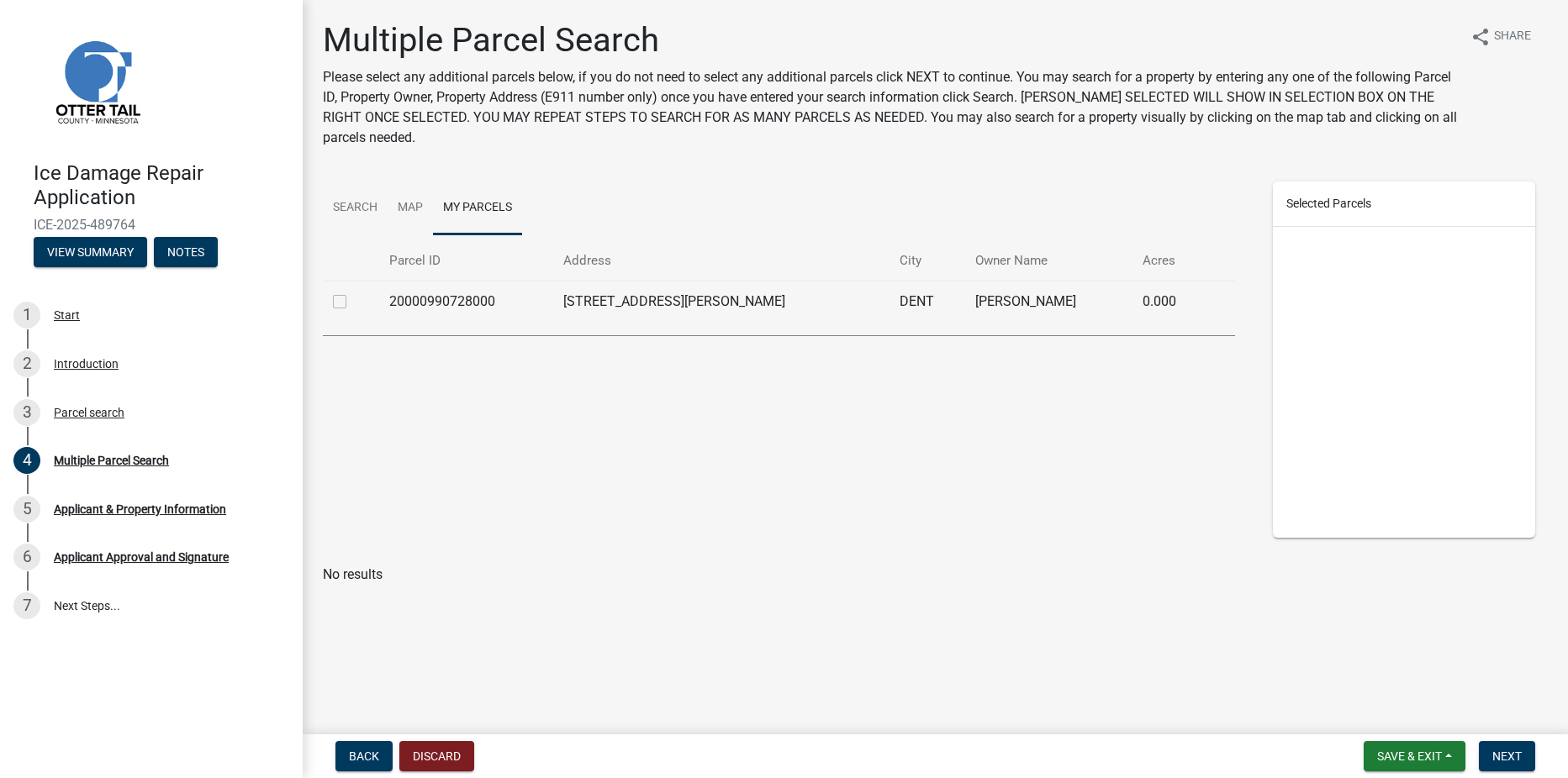
click at [353, 291] on label at bounding box center [353, 291] width 0 height 0
click at [353, 303] on input "checkbox" at bounding box center [358, 297] width 11 height 11
checkbox input "true"
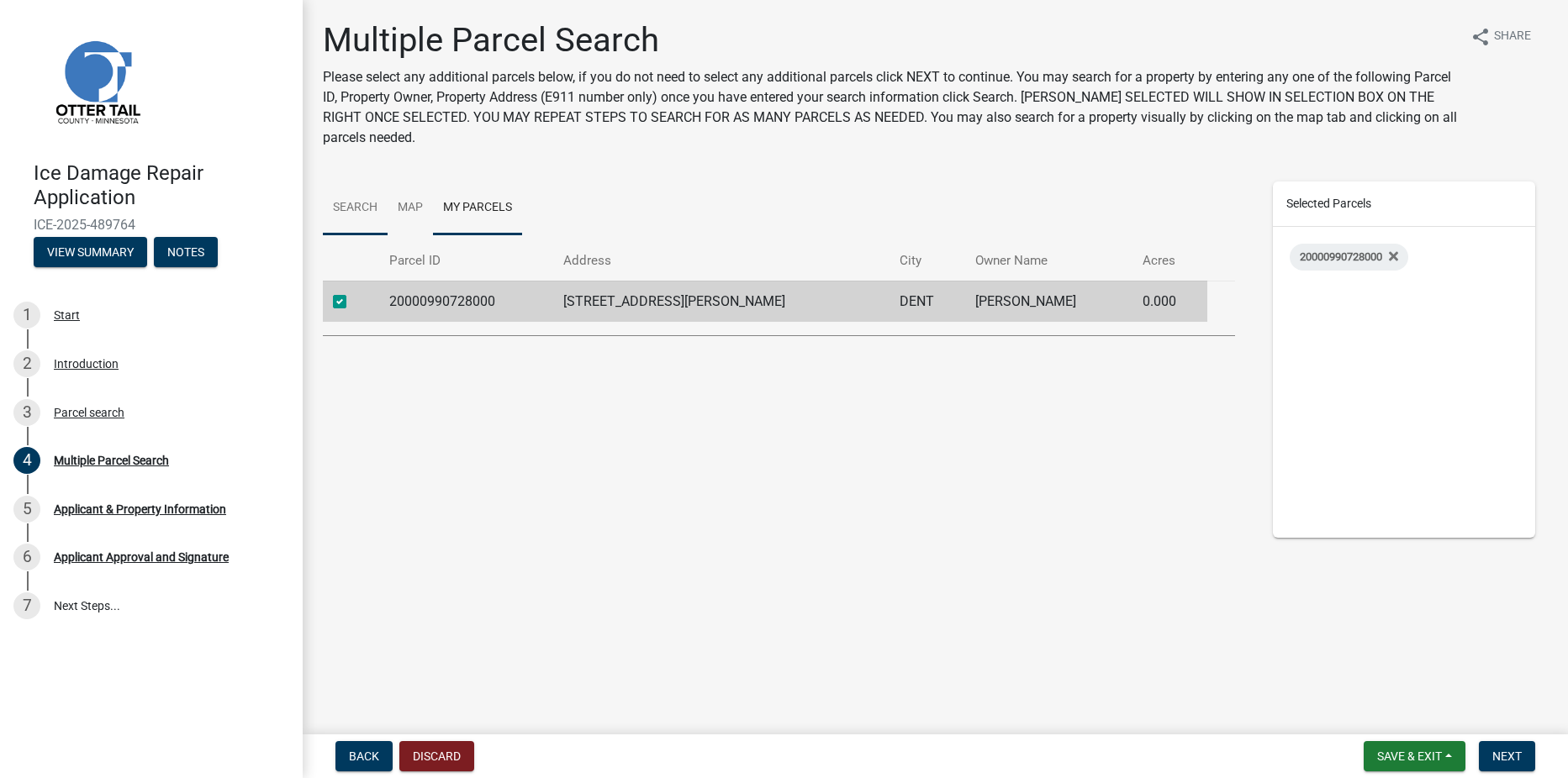
click at [344, 214] on link "Search" at bounding box center [356, 208] width 65 height 54
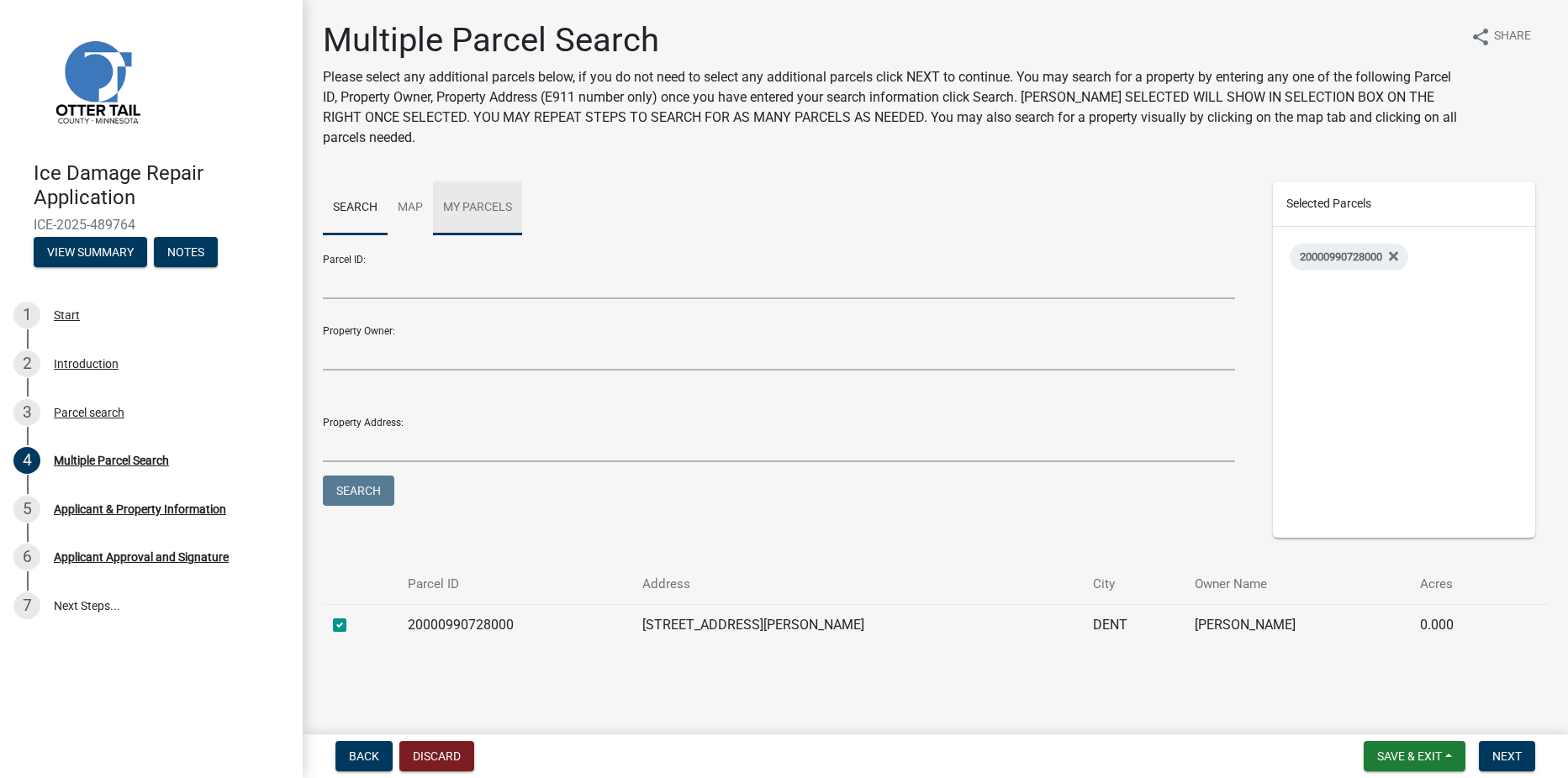
click at [469, 208] on link "My Parcels" at bounding box center [477, 208] width 89 height 54
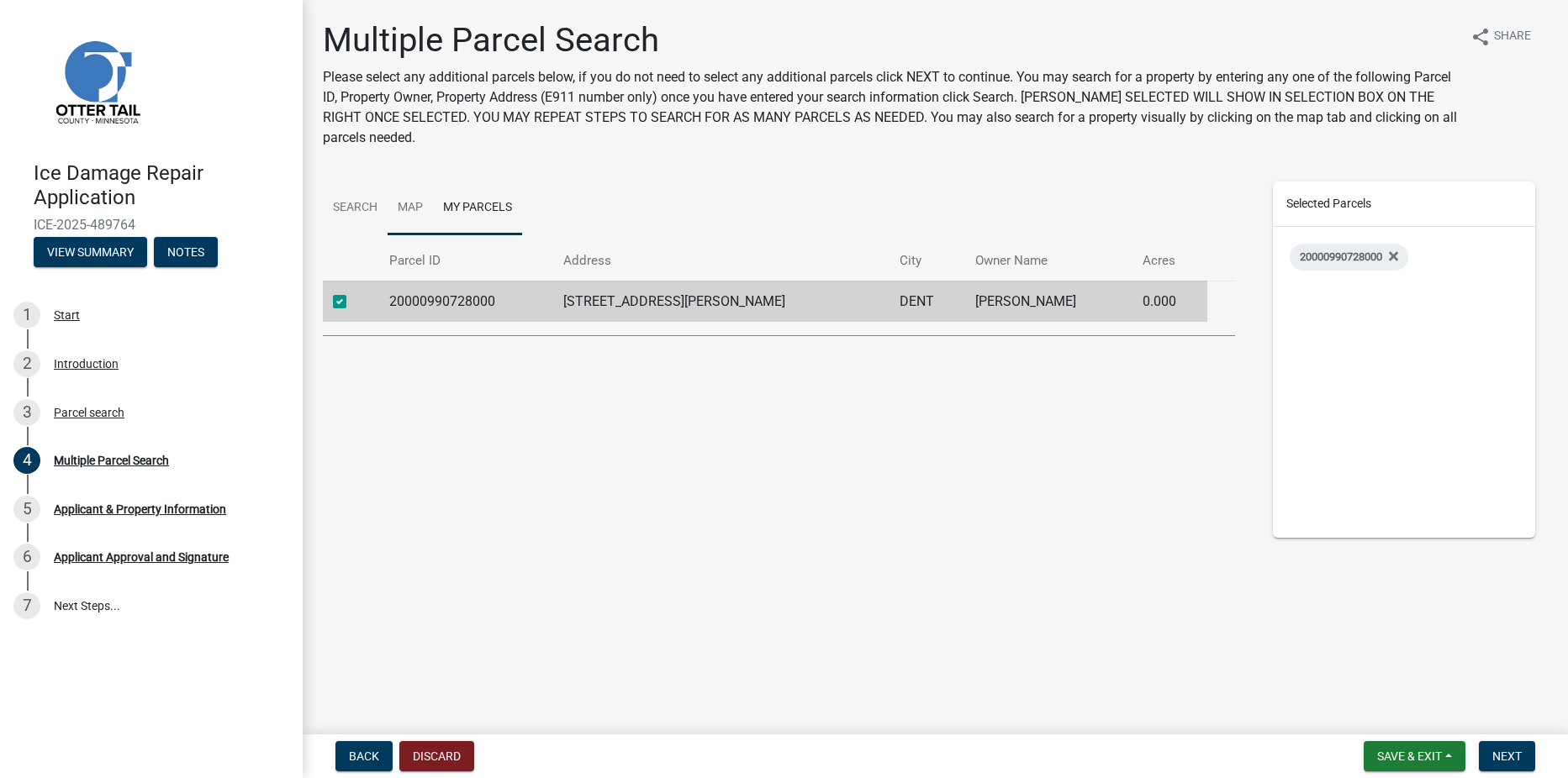
click at [414, 208] on link "Map" at bounding box center [409, 208] width 45 height 54
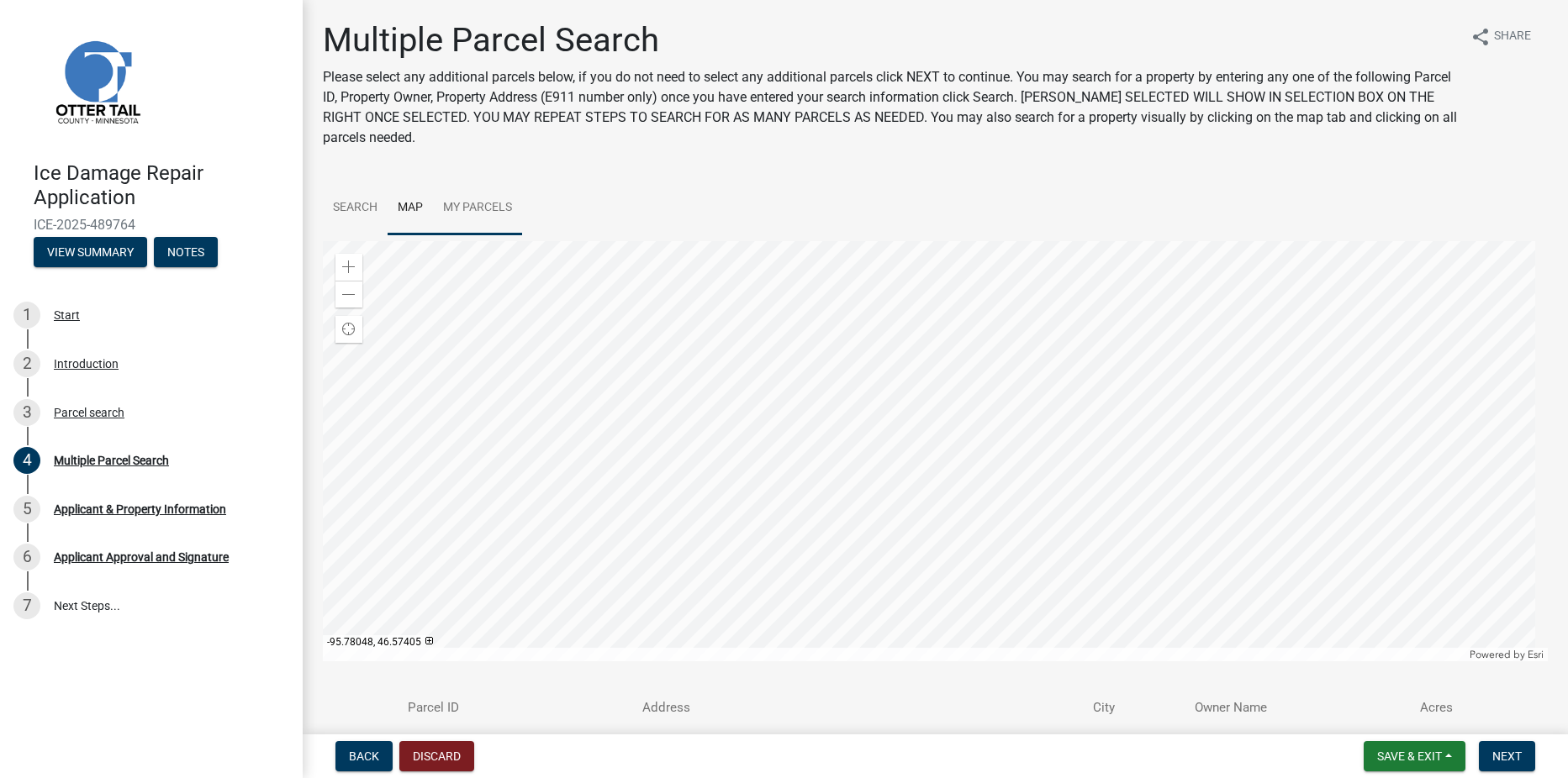
click at [882, 307] on div at bounding box center [935, 451] width 1224 height 420
click at [946, 569] on div at bounding box center [935, 451] width 1224 height 420
click at [870, 263] on div at bounding box center [935, 451] width 1224 height 420
click at [843, 305] on div at bounding box center [935, 451] width 1224 height 420
click at [1132, 381] on div at bounding box center [935, 451] width 1224 height 420
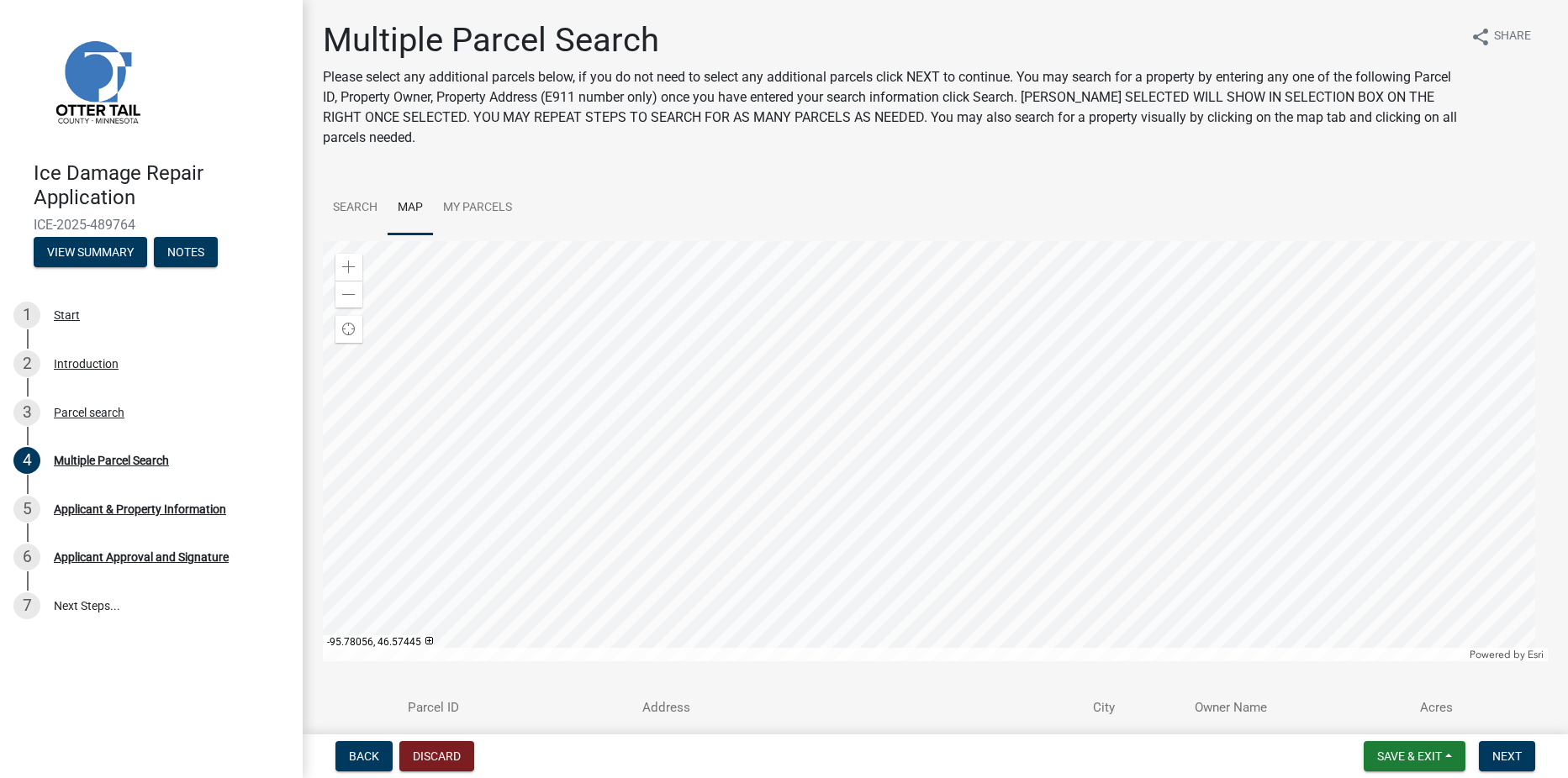
click at [877, 272] on div at bounding box center [935, 451] width 1224 height 420
checkbox input "true"
click at [478, 204] on link "My Parcels" at bounding box center [477, 208] width 89 height 54
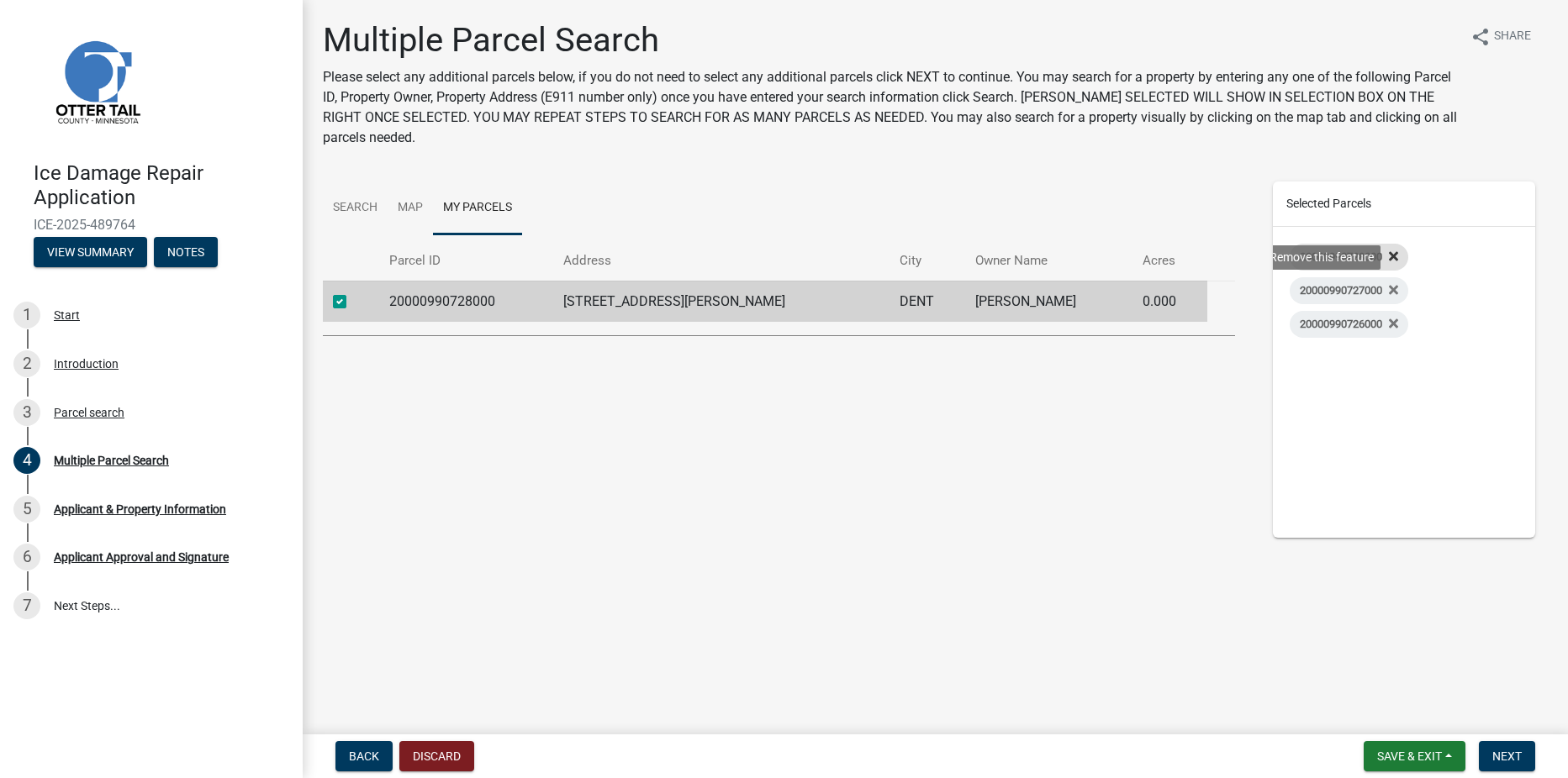
click at [1397, 252] on icon at bounding box center [1393, 256] width 9 height 9
click at [1397, 253] on icon at bounding box center [1393, 256] width 9 height 9
click at [353, 291] on label at bounding box center [353, 291] width 0 height 0
click at [353, 300] on input "checkbox" at bounding box center [358, 297] width 11 height 11
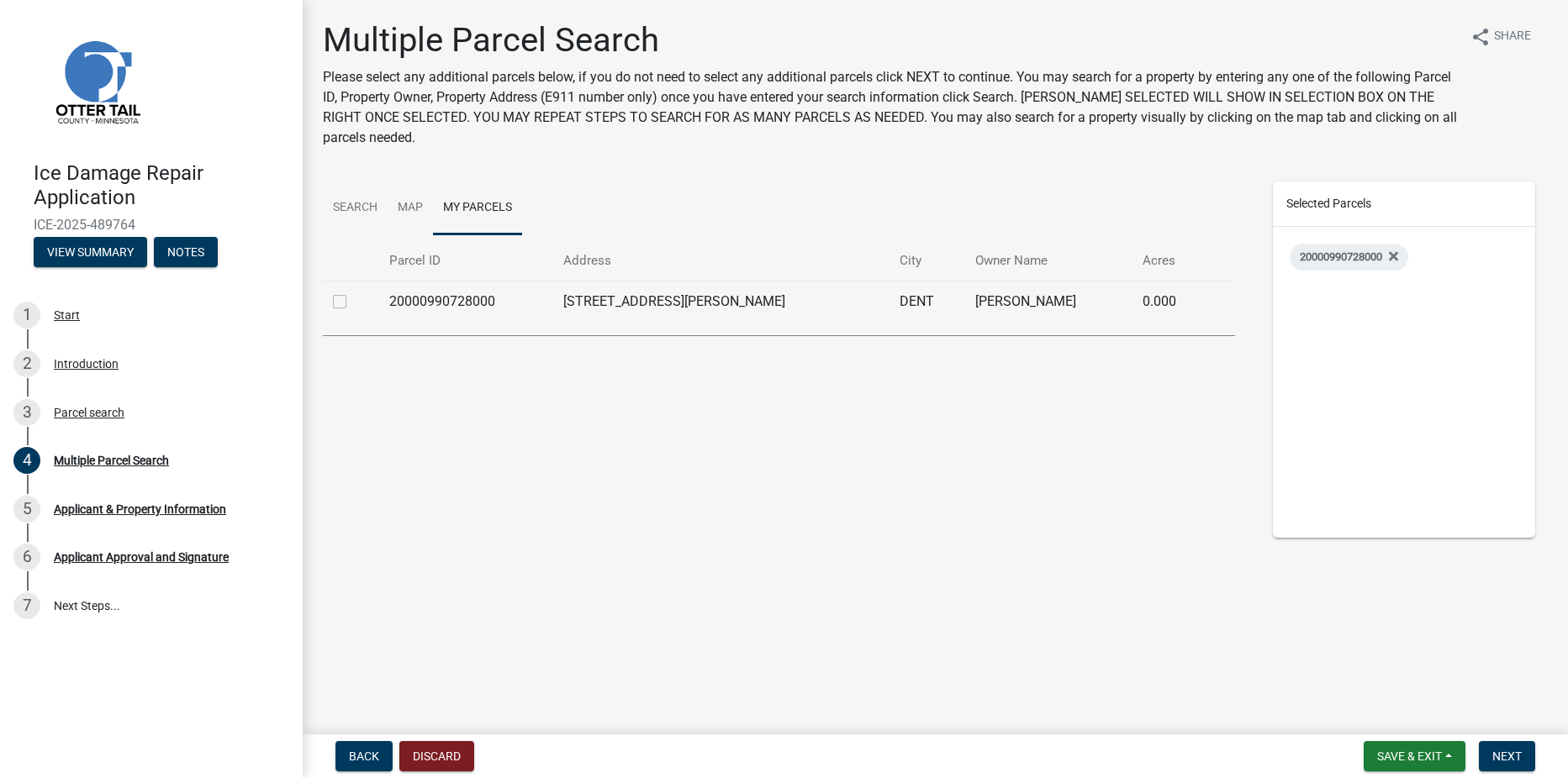
click at [353, 291] on label at bounding box center [353, 291] width 0 height 0
click at [353, 303] on input "checkbox" at bounding box center [358, 297] width 11 height 11
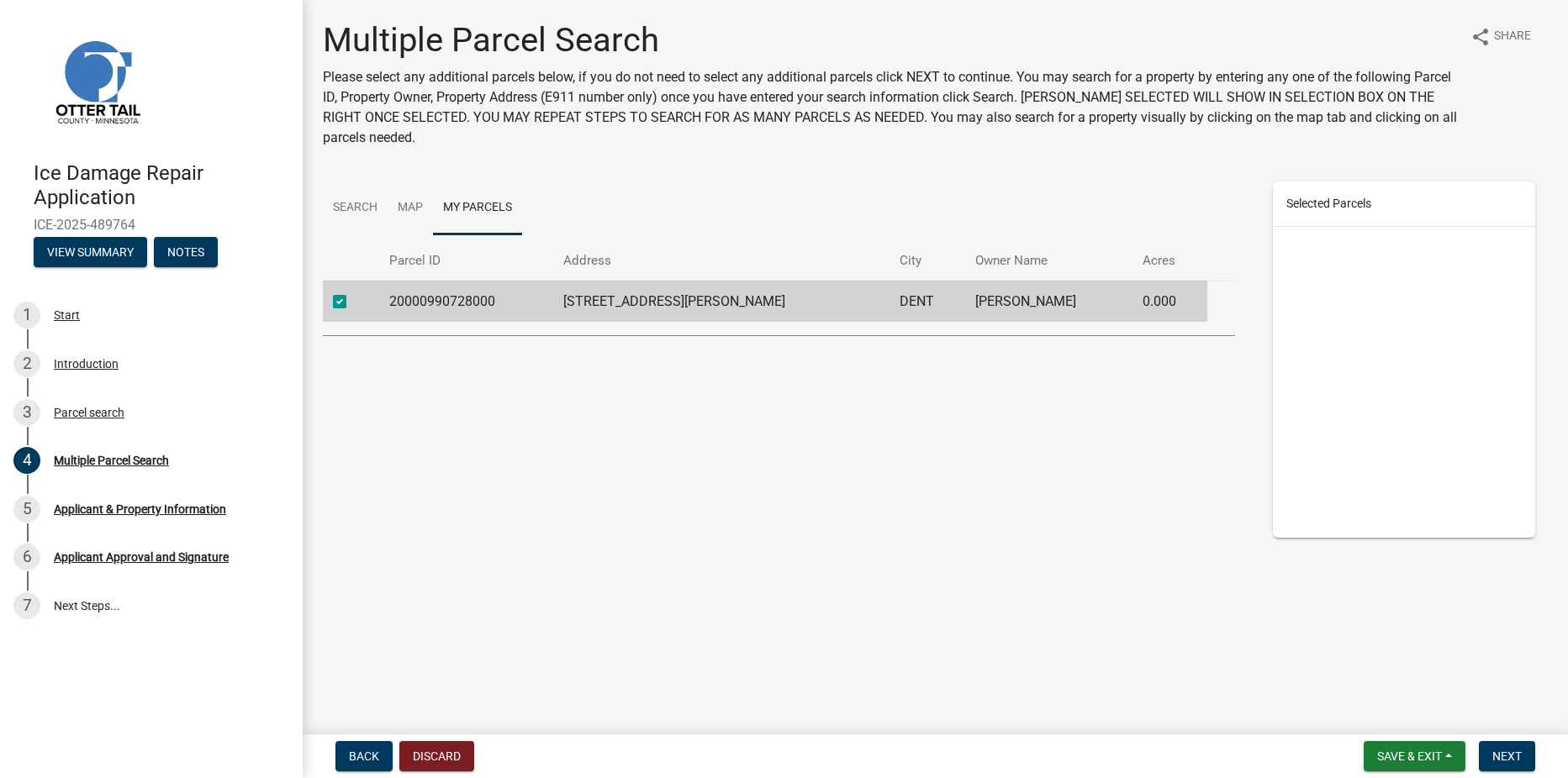
click at [353, 291] on label at bounding box center [353, 291] width 0 height 0
click at [353, 303] on input "checkbox" at bounding box center [358, 297] width 11 height 11
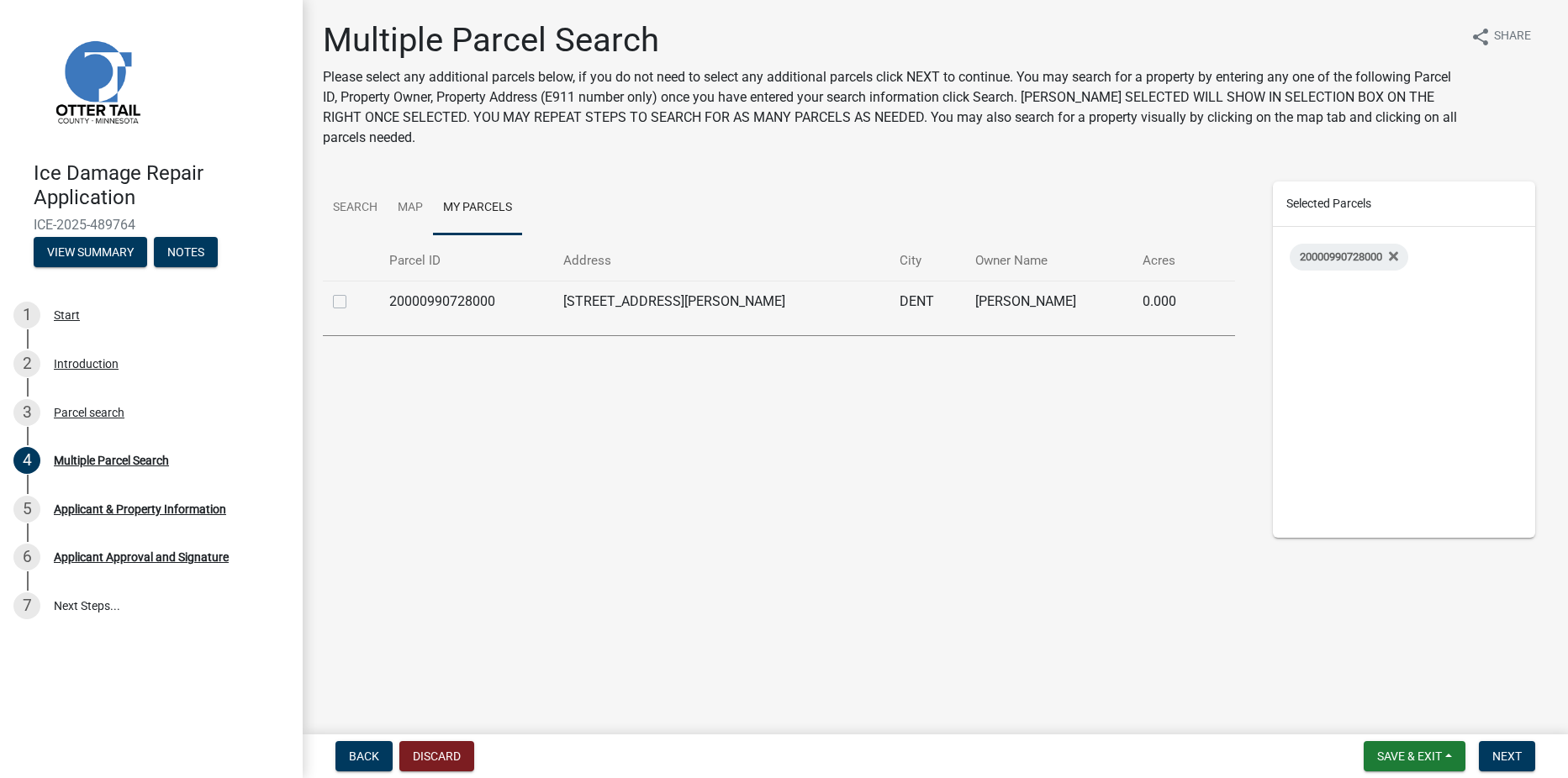
click at [353, 291] on label at bounding box center [353, 291] width 0 height 0
click at [353, 303] on input "checkbox" at bounding box center [358, 297] width 11 height 11
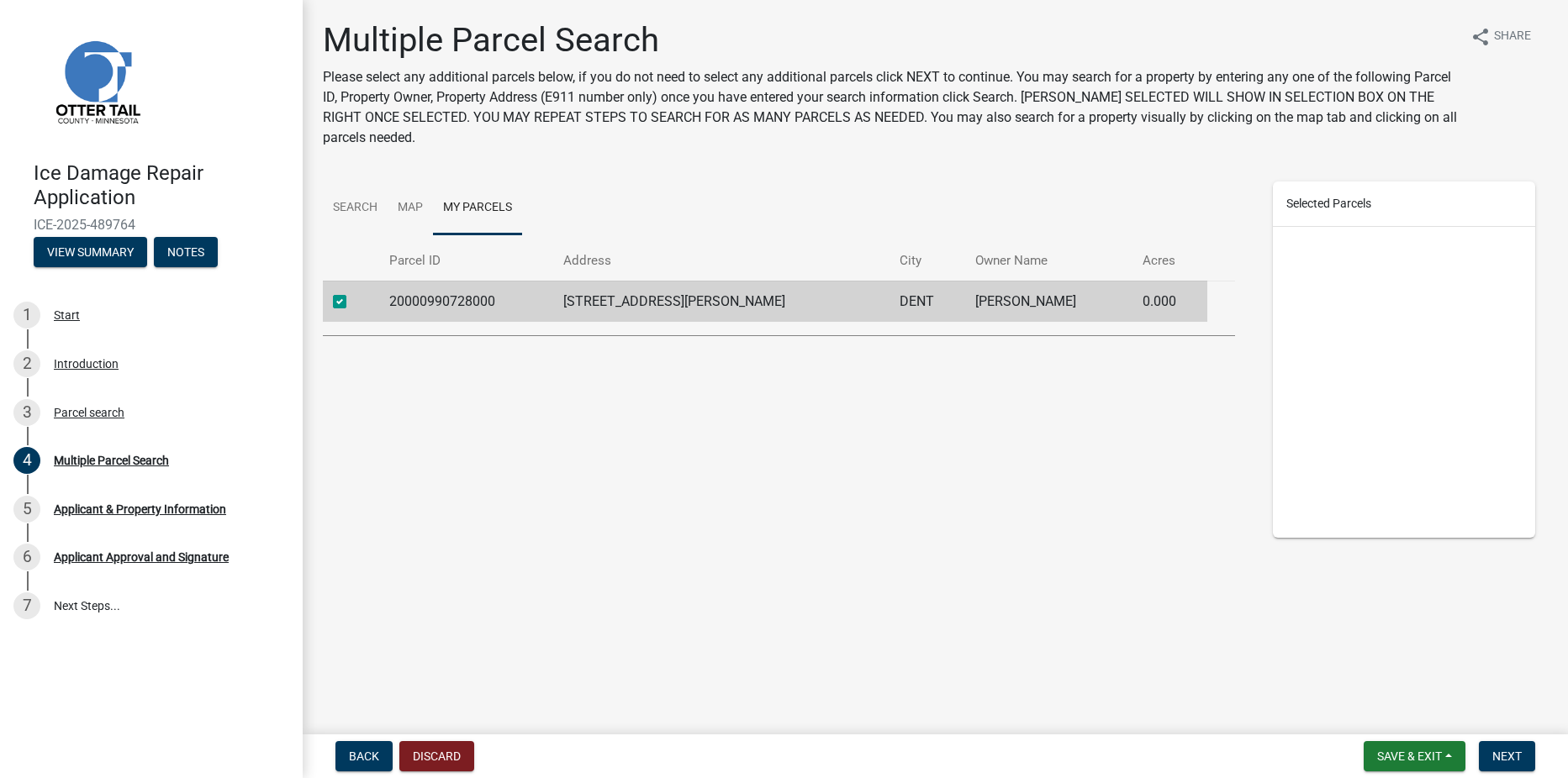
click at [353, 291] on label at bounding box center [353, 291] width 0 height 0
click at [353, 303] on input "checkbox" at bounding box center [358, 297] width 11 height 11
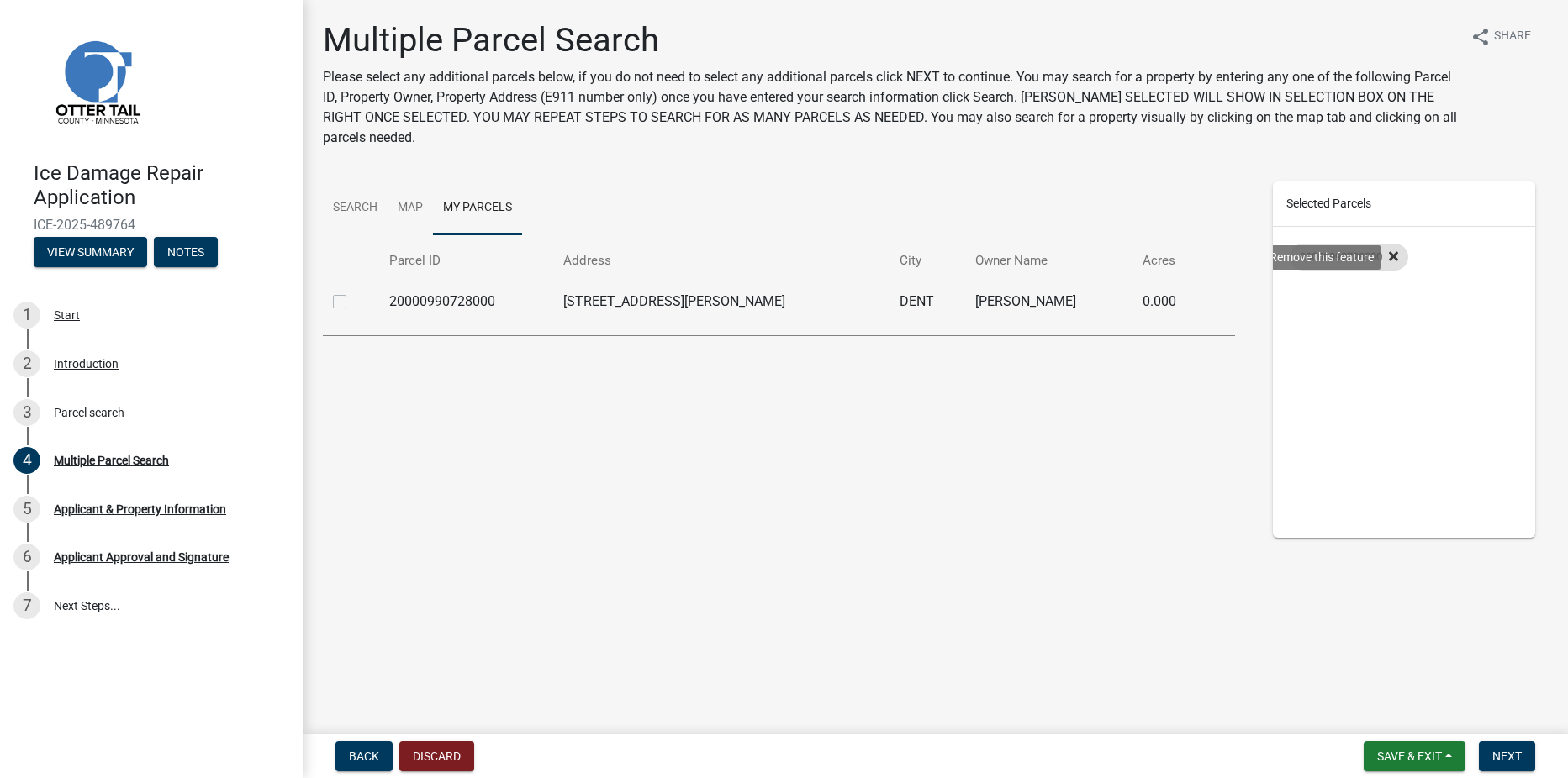
click at [1397, 257] on icon at bounding box center [1393, 256] width 9 height 14
click at [353, 291] on label at bounding box center [353, 291] width 0 height 0
click at [353, 303] on input "checkbox" at bounding box center [358, 297] width 11 height 11
checkbox input "true"
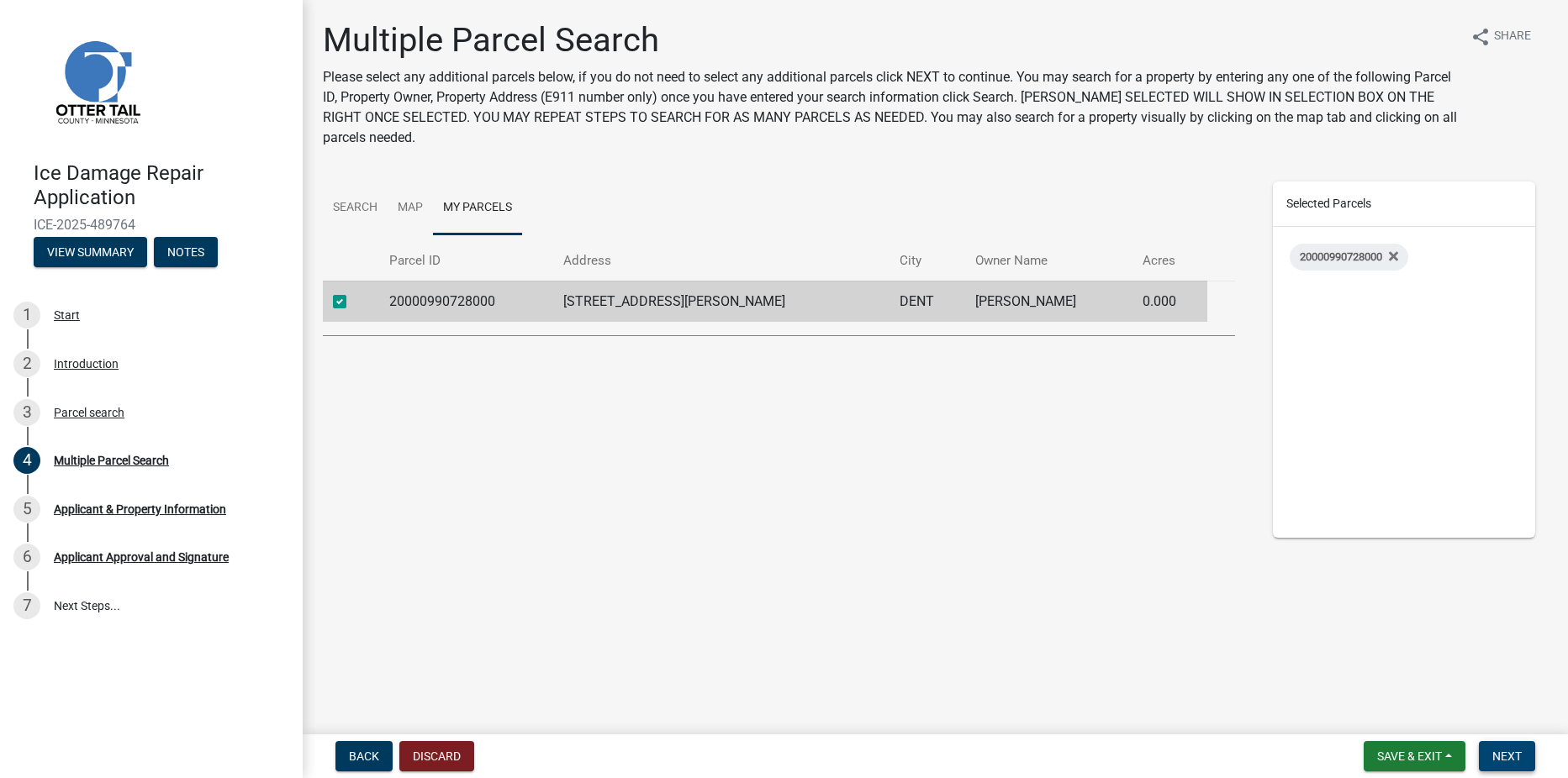
click at [1518, 755] on span "Next" at bounding box center [1507, 756] width 30 height 14
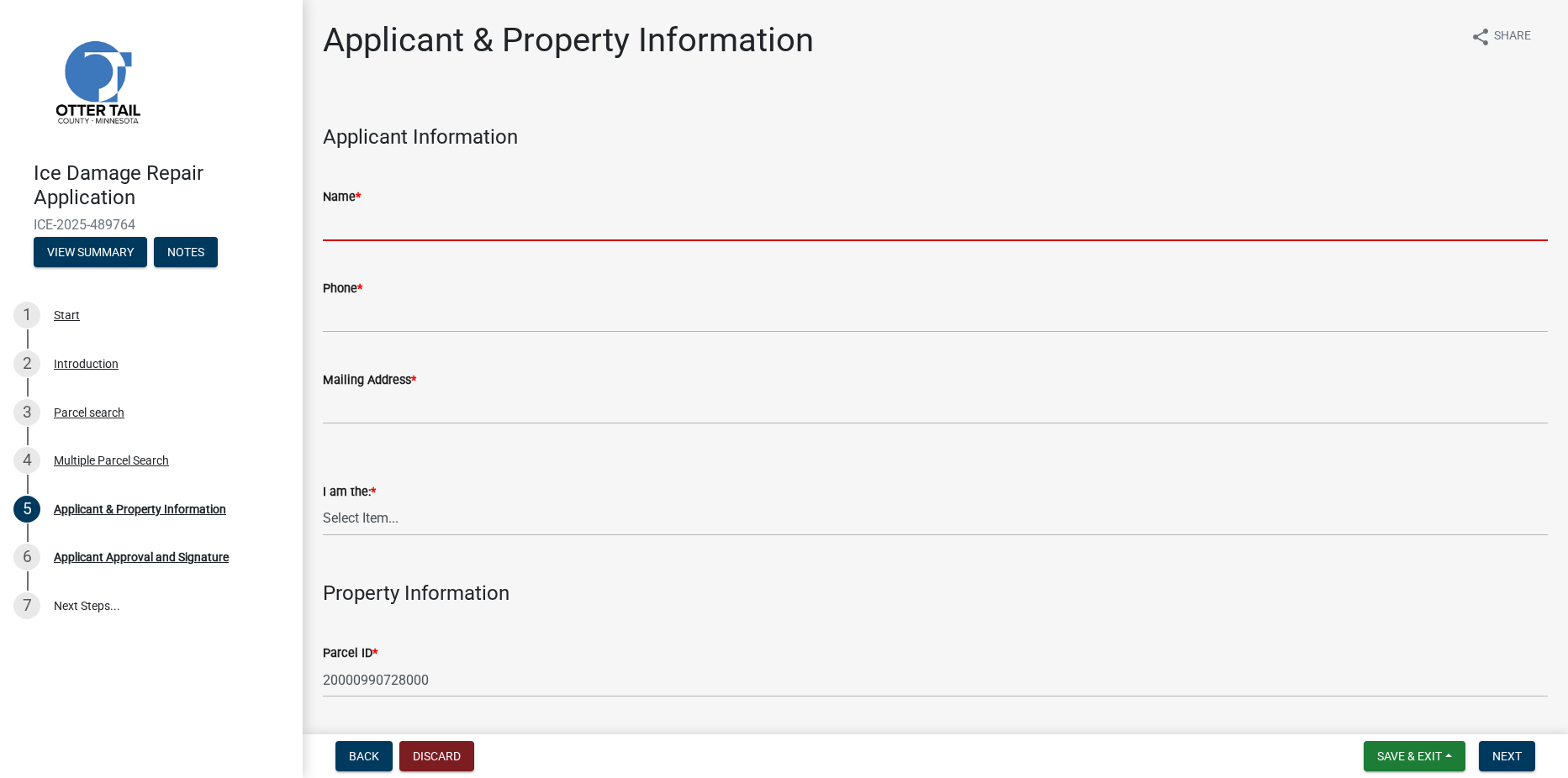
click at [457, 216] on input "Name *" at bounding box center [935, 224] width 1224 height 34
type input "Lukas Slotten"
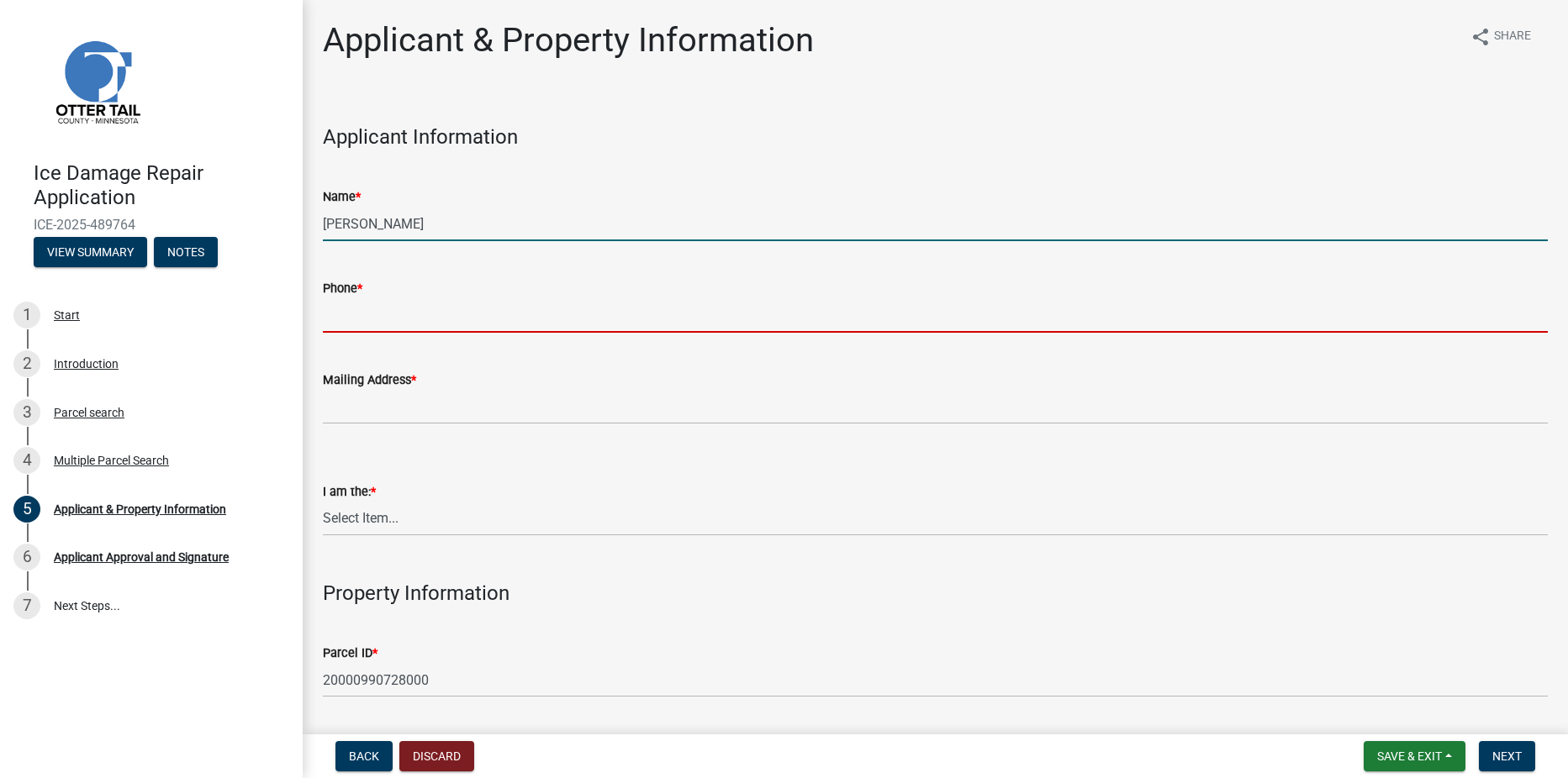
type input "7013678617"
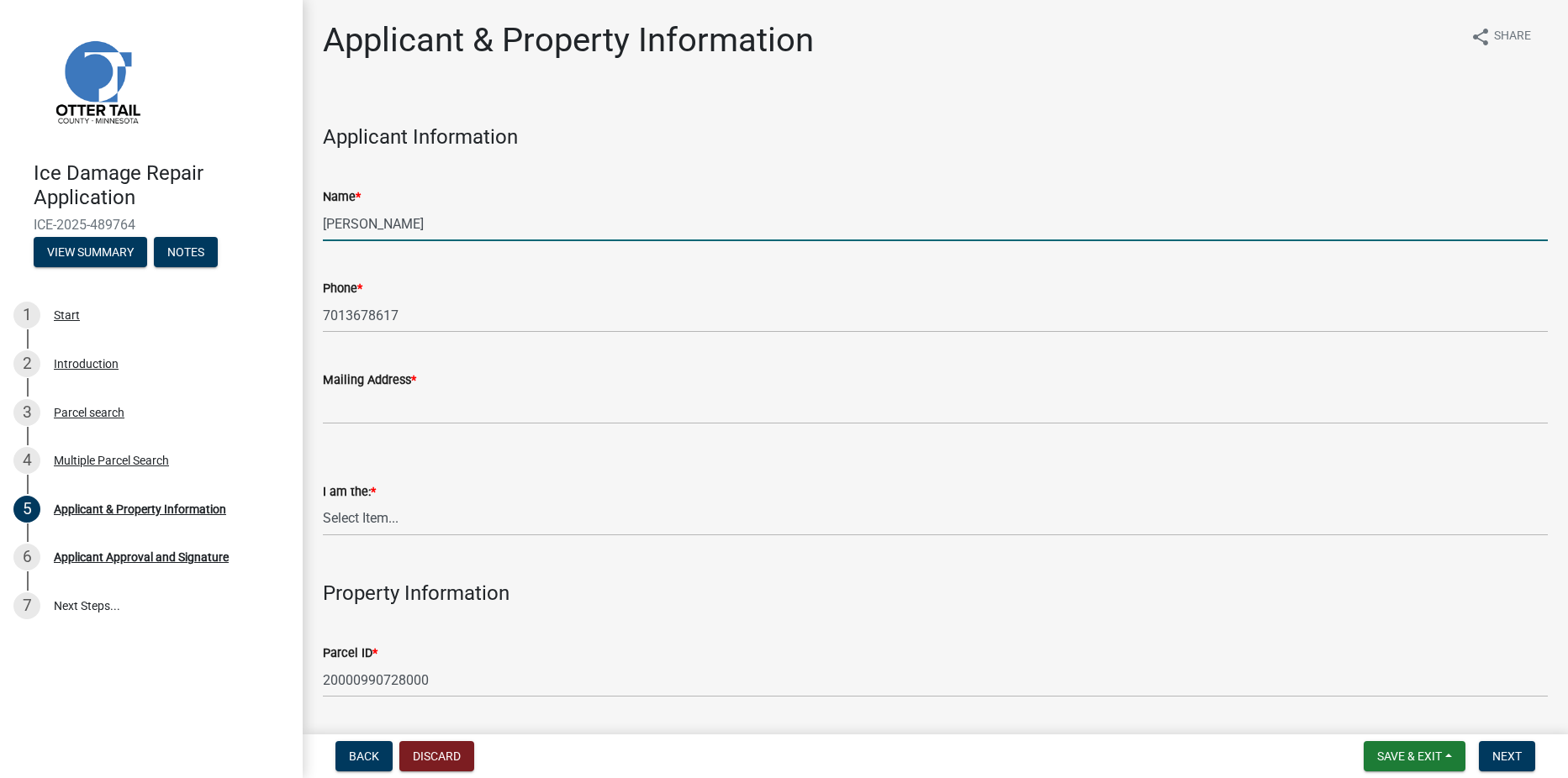
type input "lslotten@borderstatespaving.com"
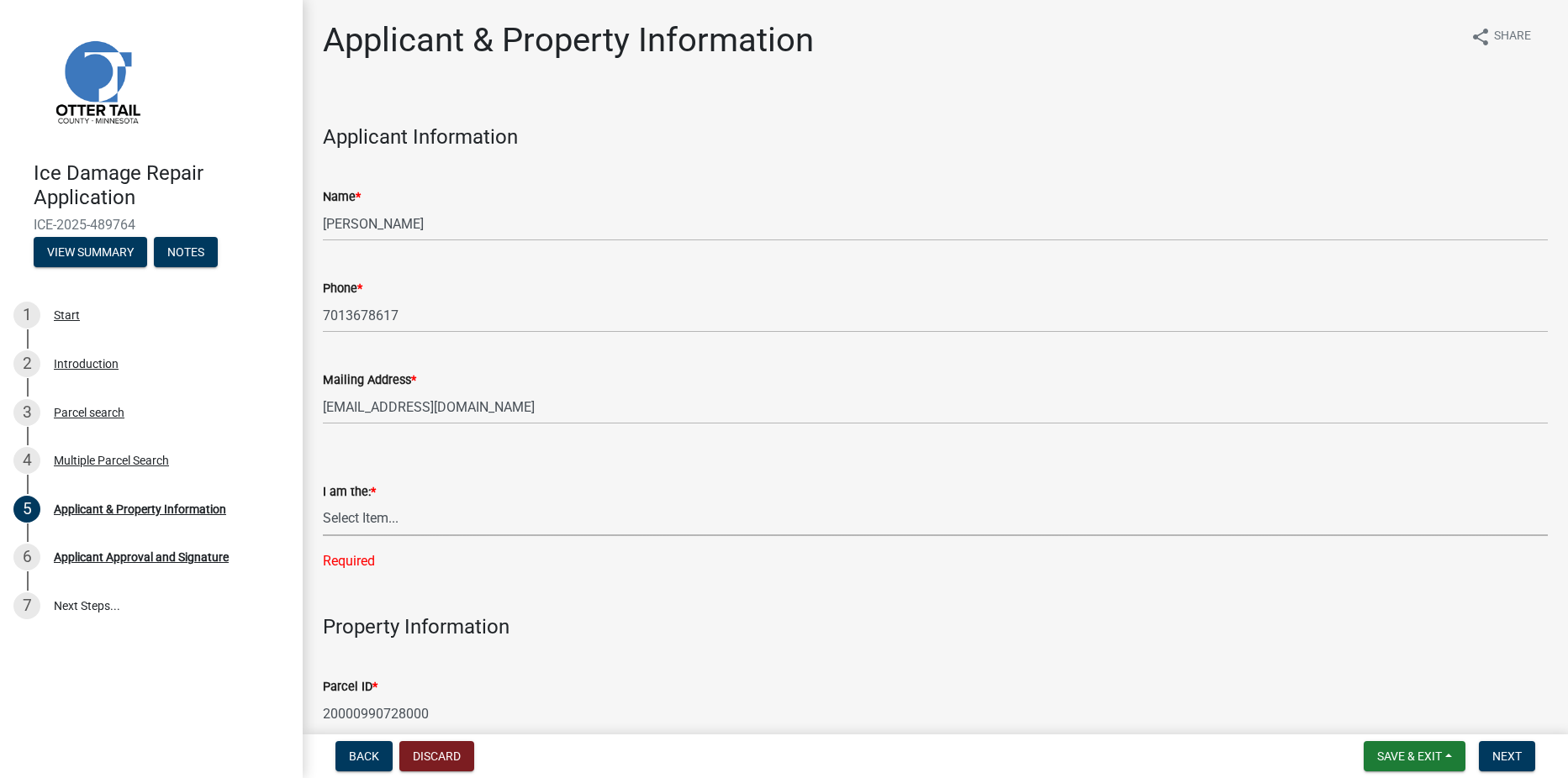
click at [418, 518] on select "Select Item... Property Owner Contractor Agent for Owner" at bounding box center [935, 519] width 1224 height 34
click at [323, 502] on select "Select Item... Property Owner Contractor Agent for Owner" at bounding box center [935, 519] width 1224 height 34
select select "95b8dca0-6b07-48ad-8101-9830302f6be3"
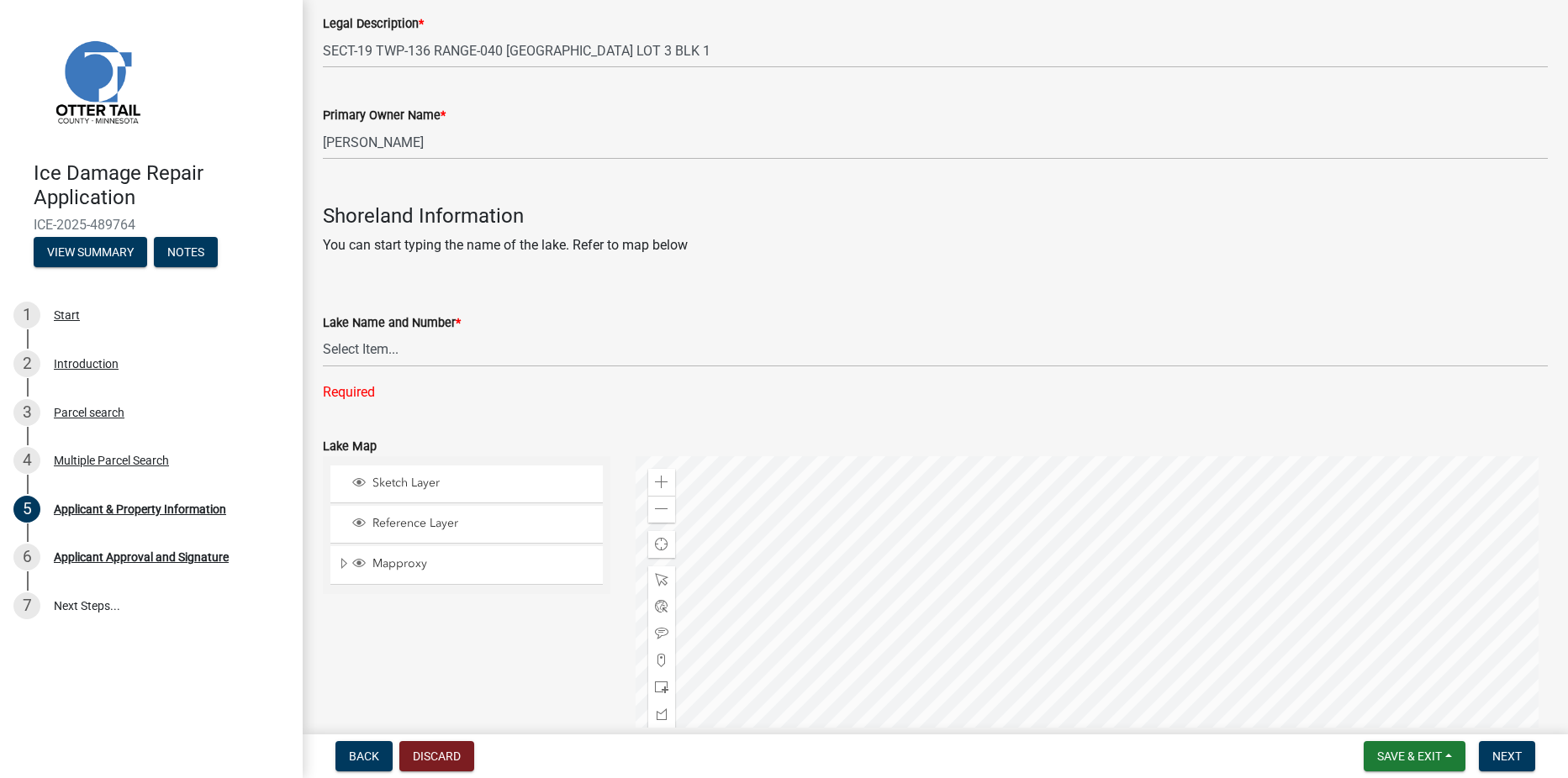
scroll to position [840, 0]
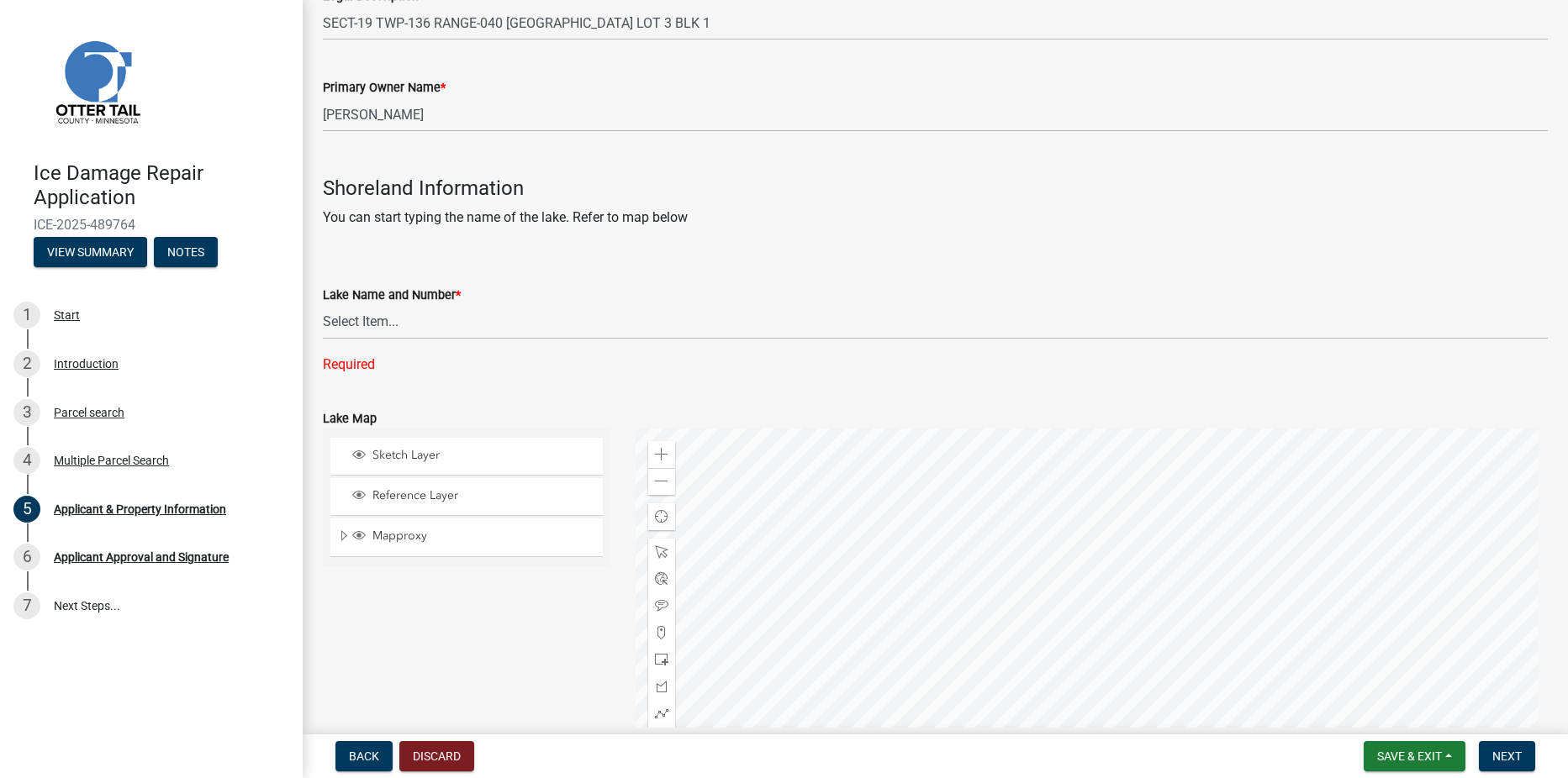
click at [1407, 608] on div at bounding box center [1091, 638] width 912 height 420
click at [373, 319] on select "Select Item... None Adley 56-031 Albert 56-118 Alfred 56-600 Alice 56-244 Alice…" at bounding box center [935, 322] width 1224 height 34
click at [323, 305] on select "Select Item... None Adley 56-031 Albert 56-118 Alfred 56-600 Alice 56-244 Alice…" at bounding box center [935, 322] width 1224 height 34
select select "d4245f1a-cc75-47f8-9ec9-c6b67e61b1cb"
click at [1512, 763] on span "Next" at bounding box center [1507, 756] width 30 height 14
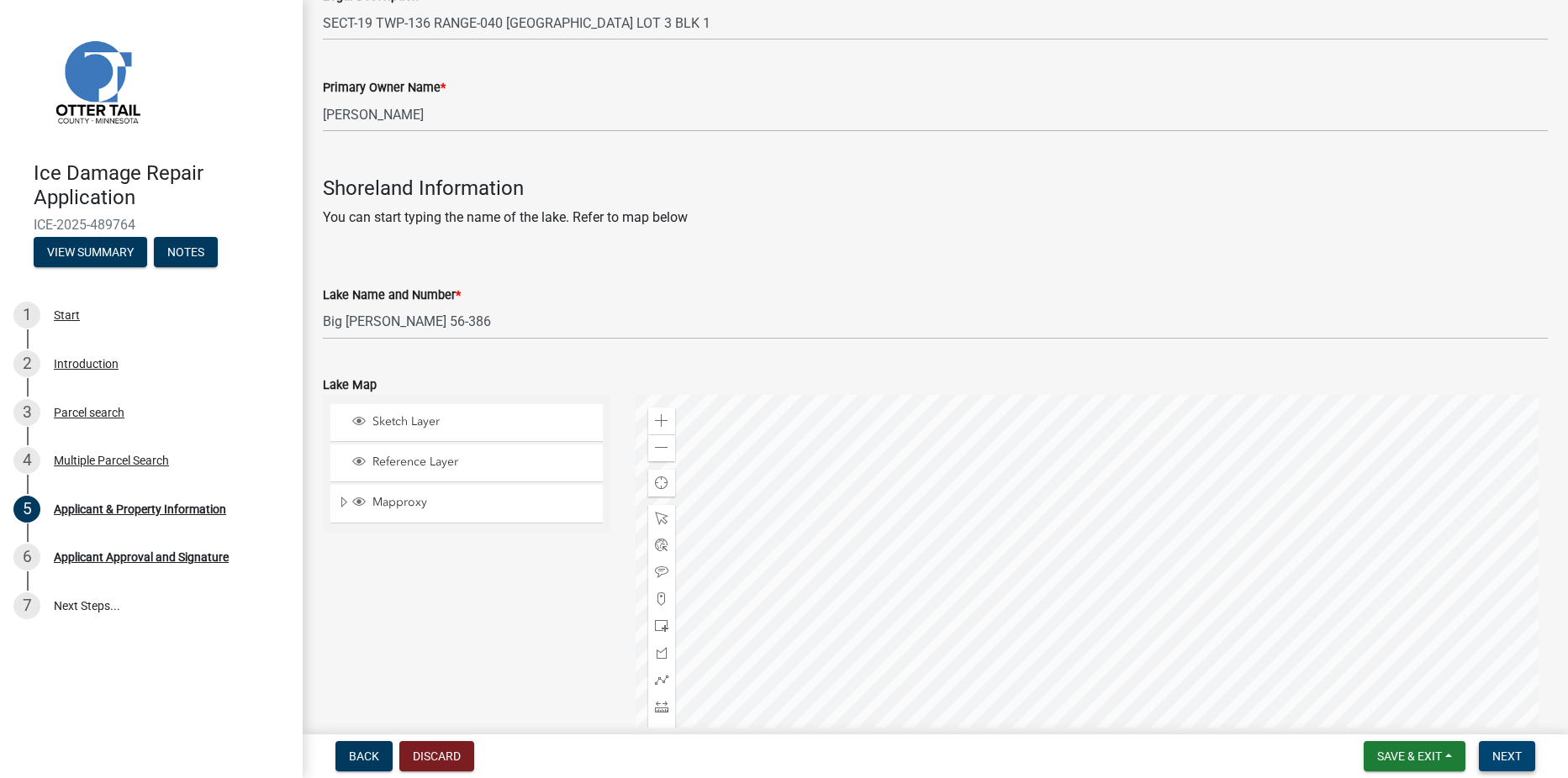
click at [1511, 751] on span "Next" at bounding box center [1507, 756] width 30 height 14
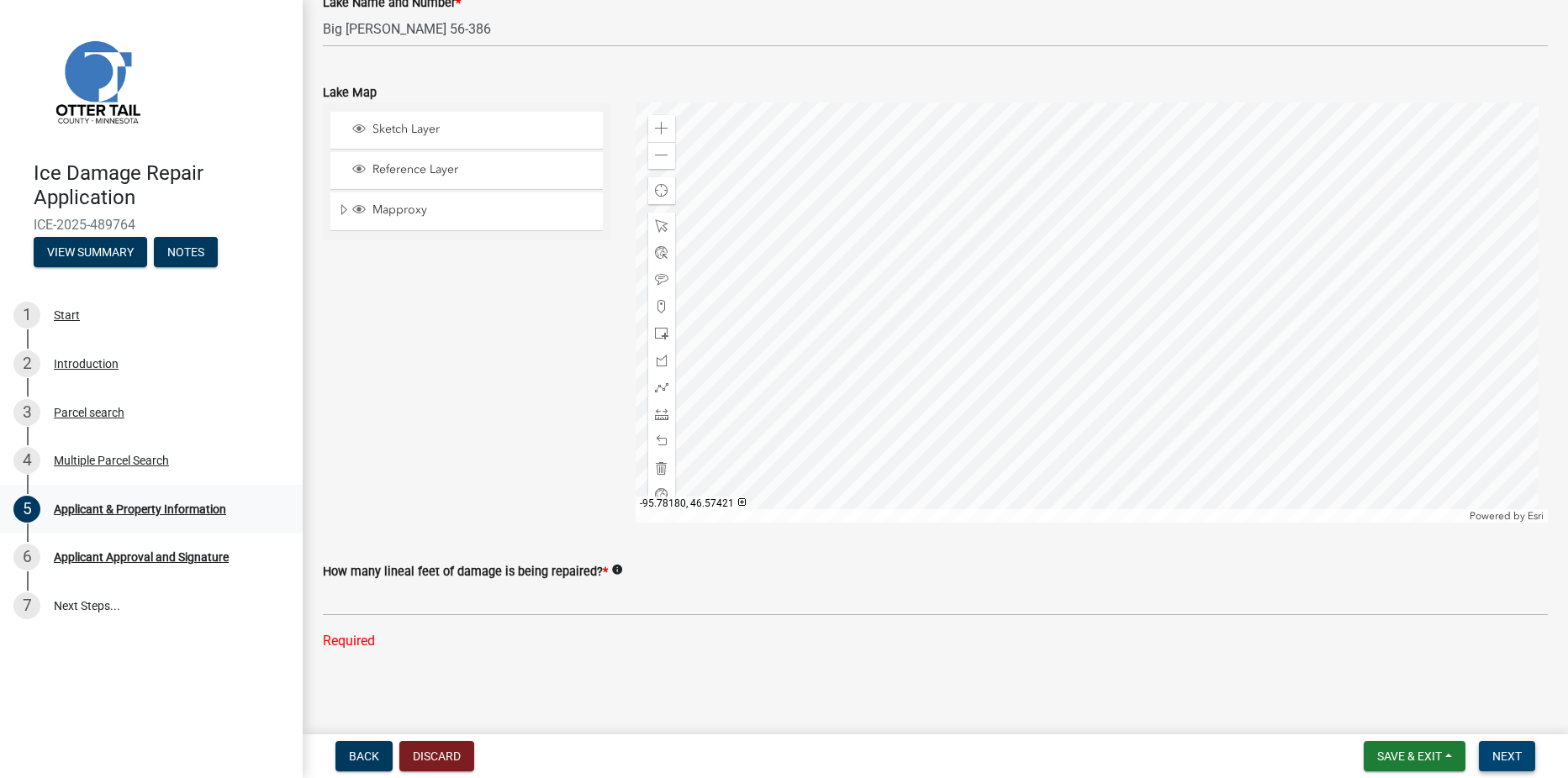
scroll to position [1135, 0]
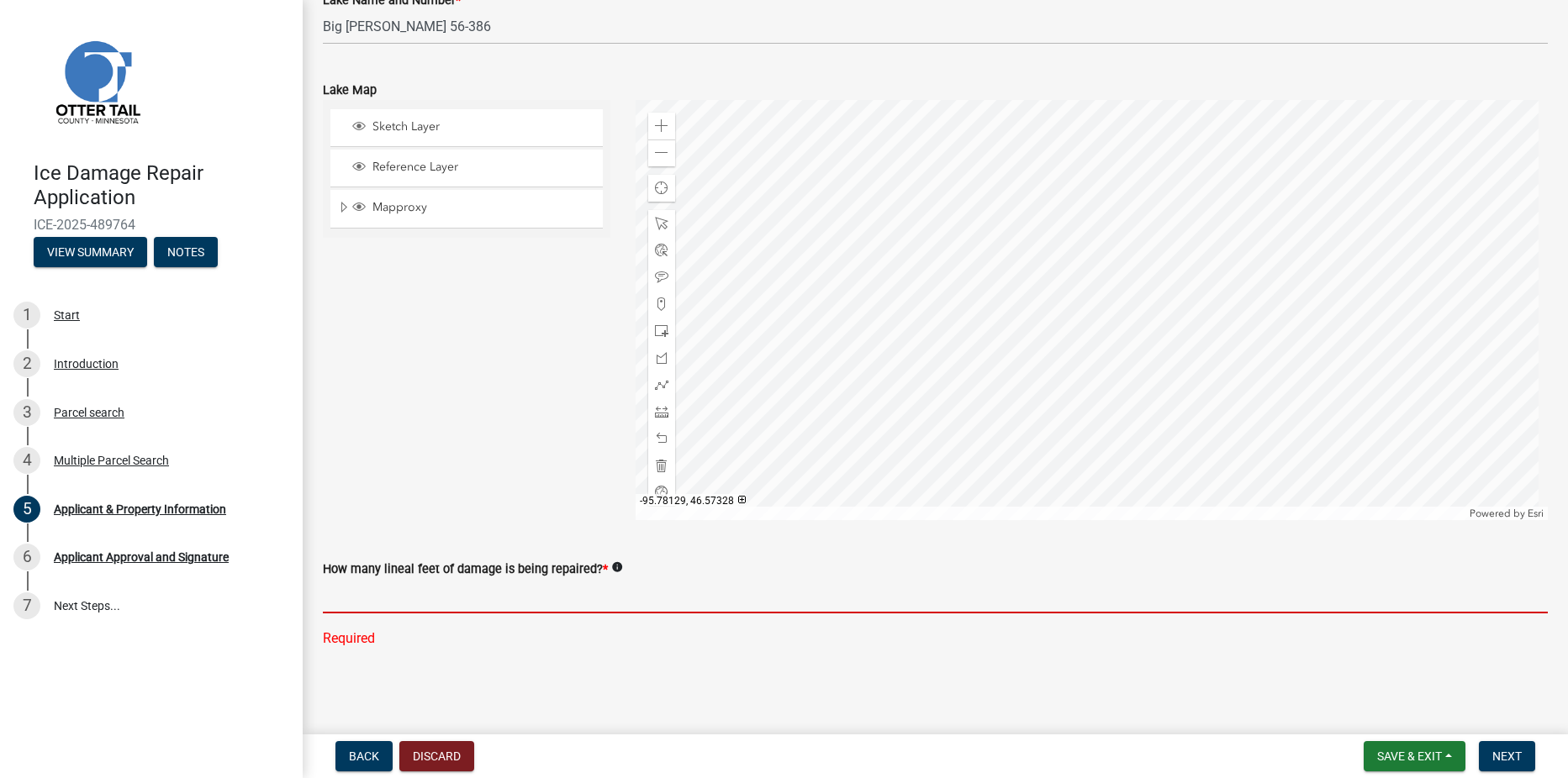
click at [456, 597] on input "text" at bounding box center [935, 596] width 1224 height 34
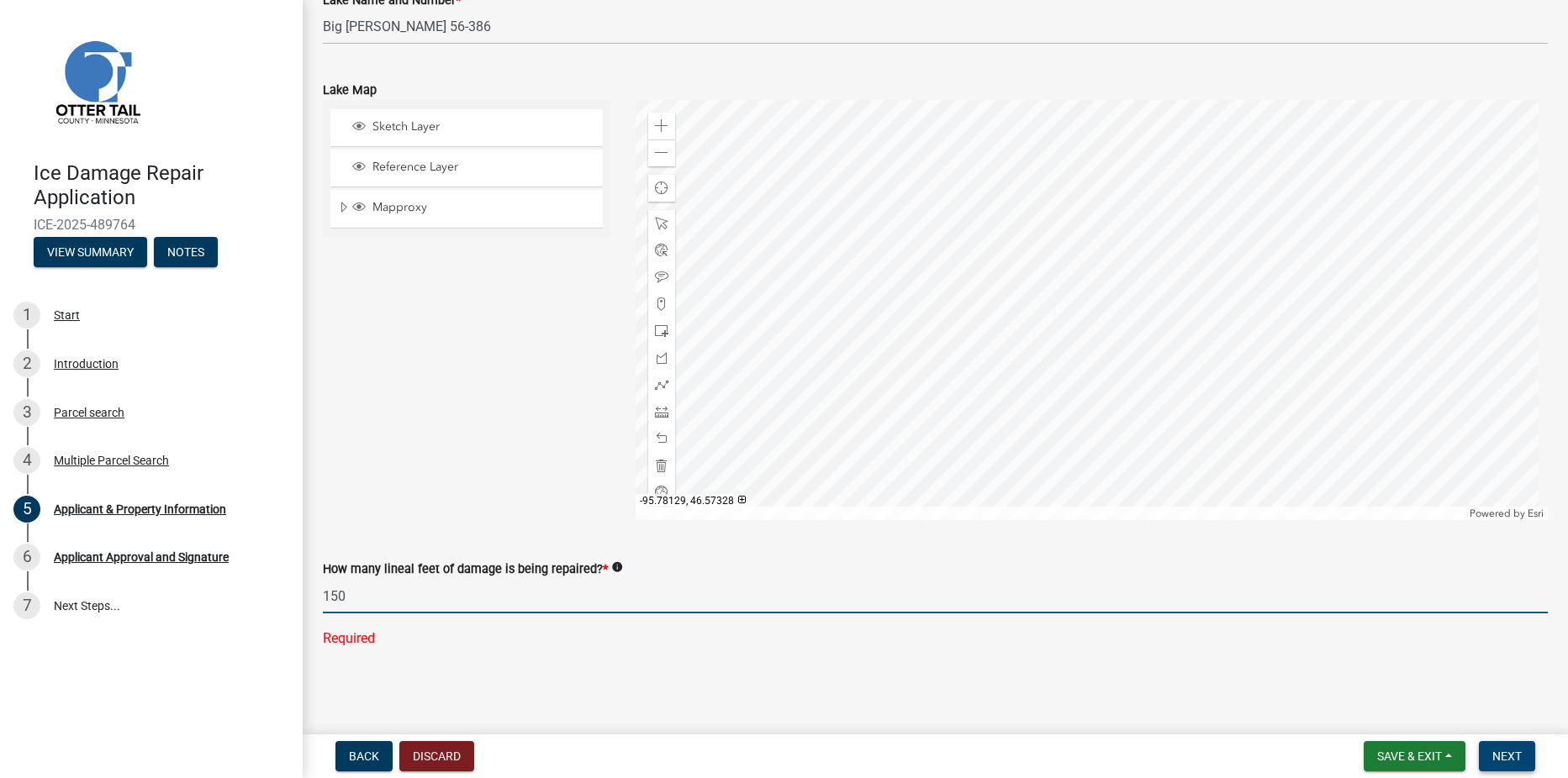
type input "150"
click at [1516, 759] on span "Next" at bounding box center [1507, 756] width 30 height 14
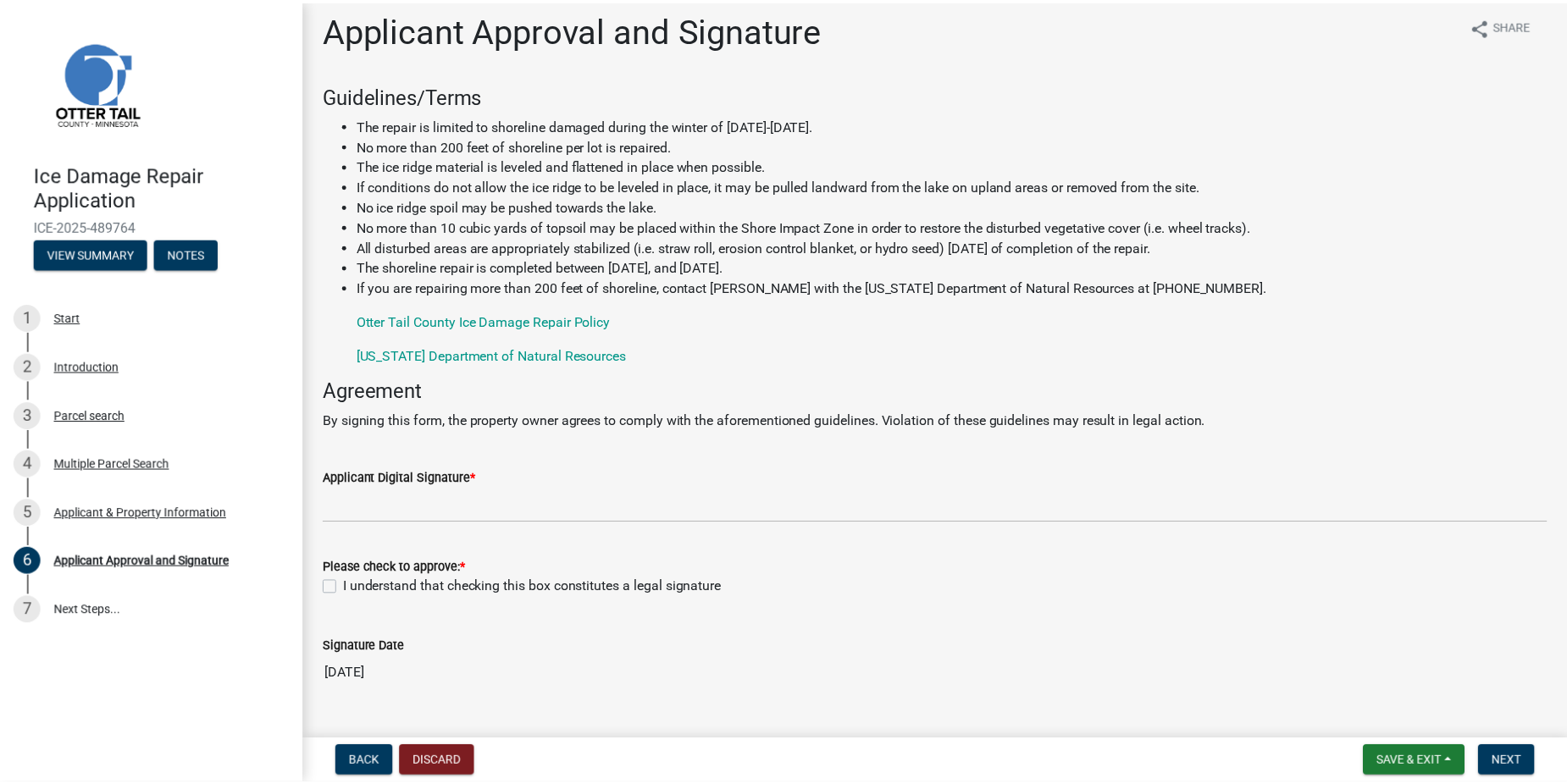
scroll to position [0, 0]
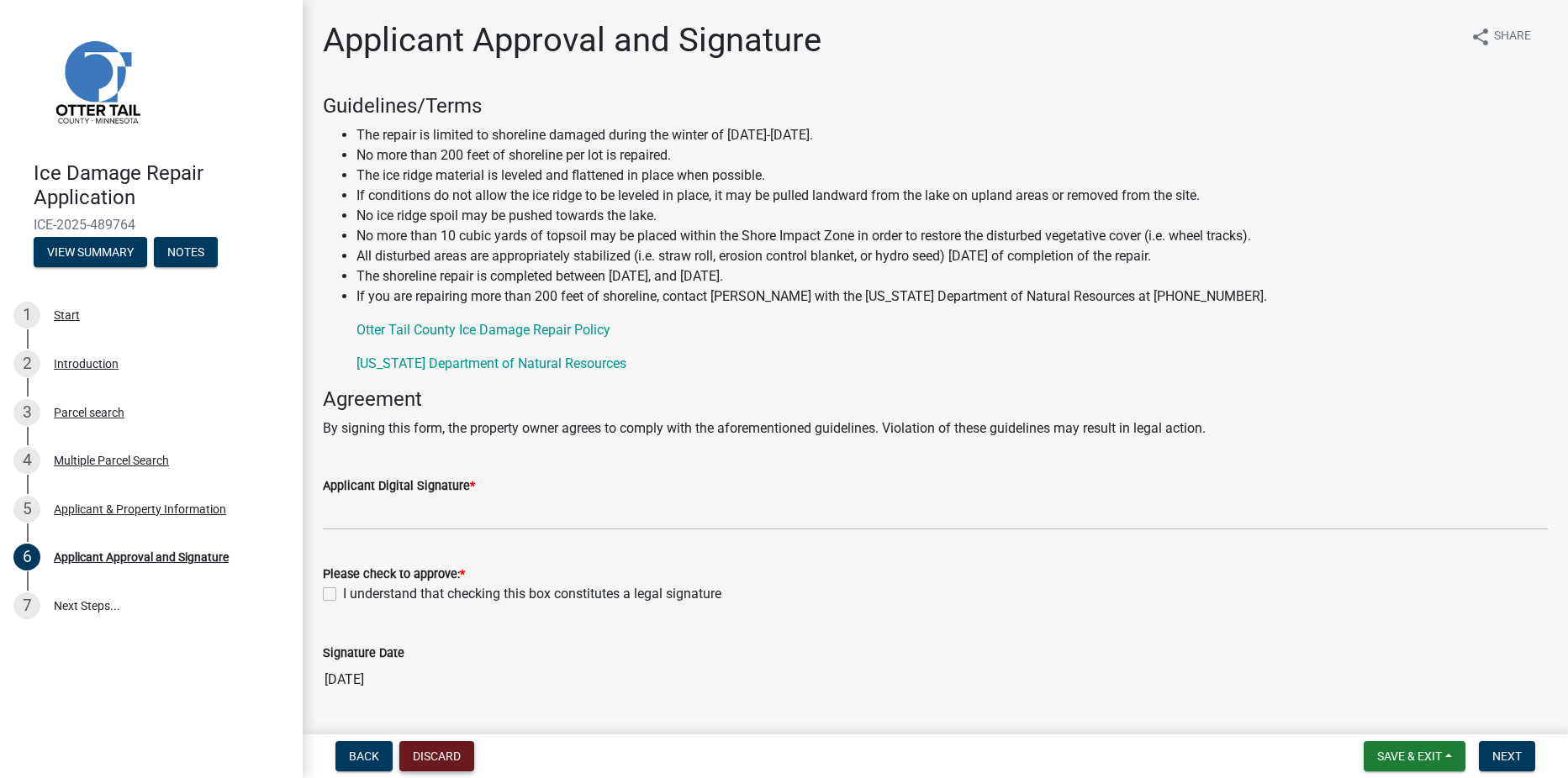
click at [436, 754] on button "Discard" at bounding box center [437, 756] width 75 height 30
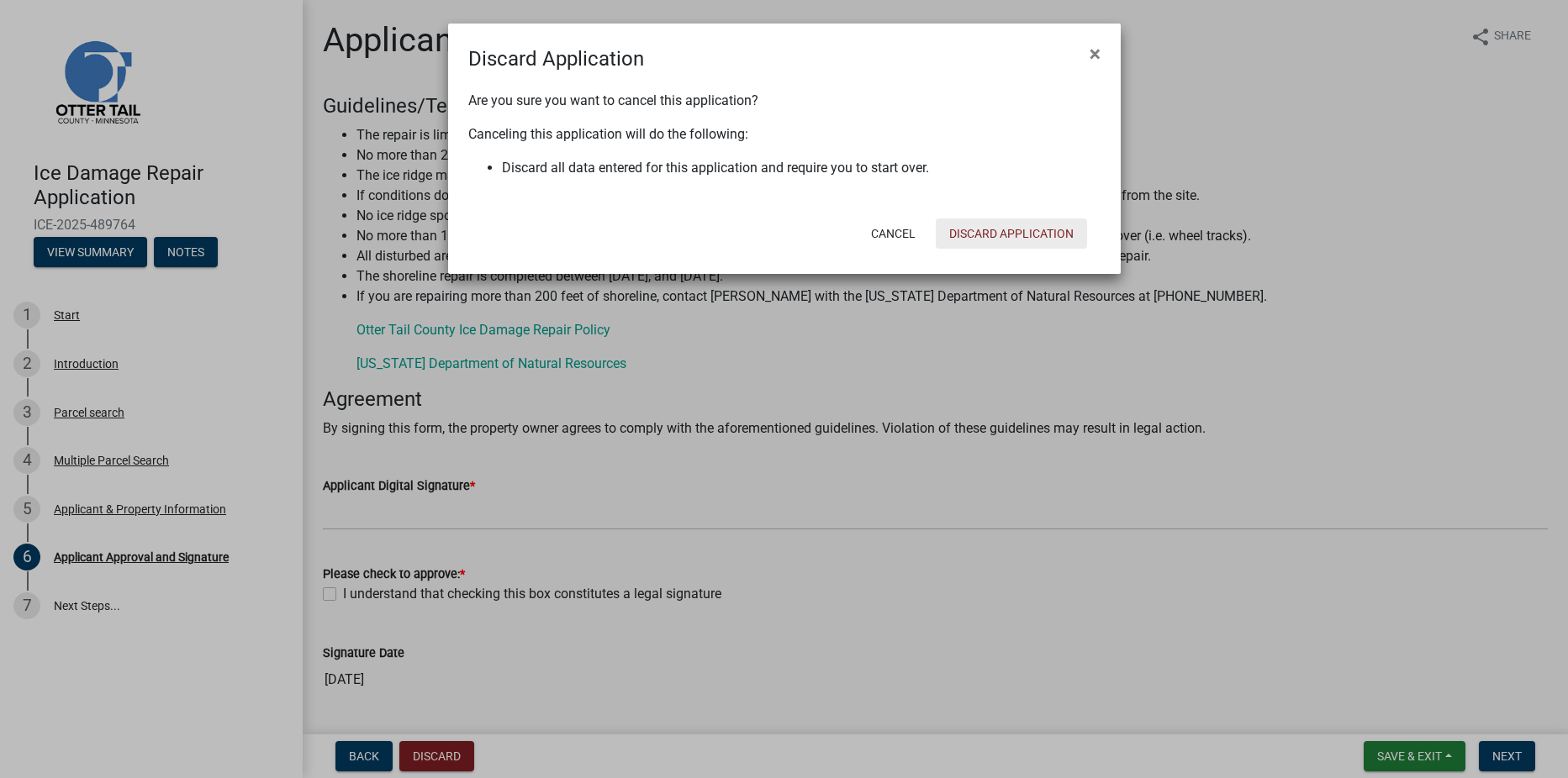
click at [1010, 228] on button "Discard Application" at bounding box center [1010, 233] width 151 height 30
